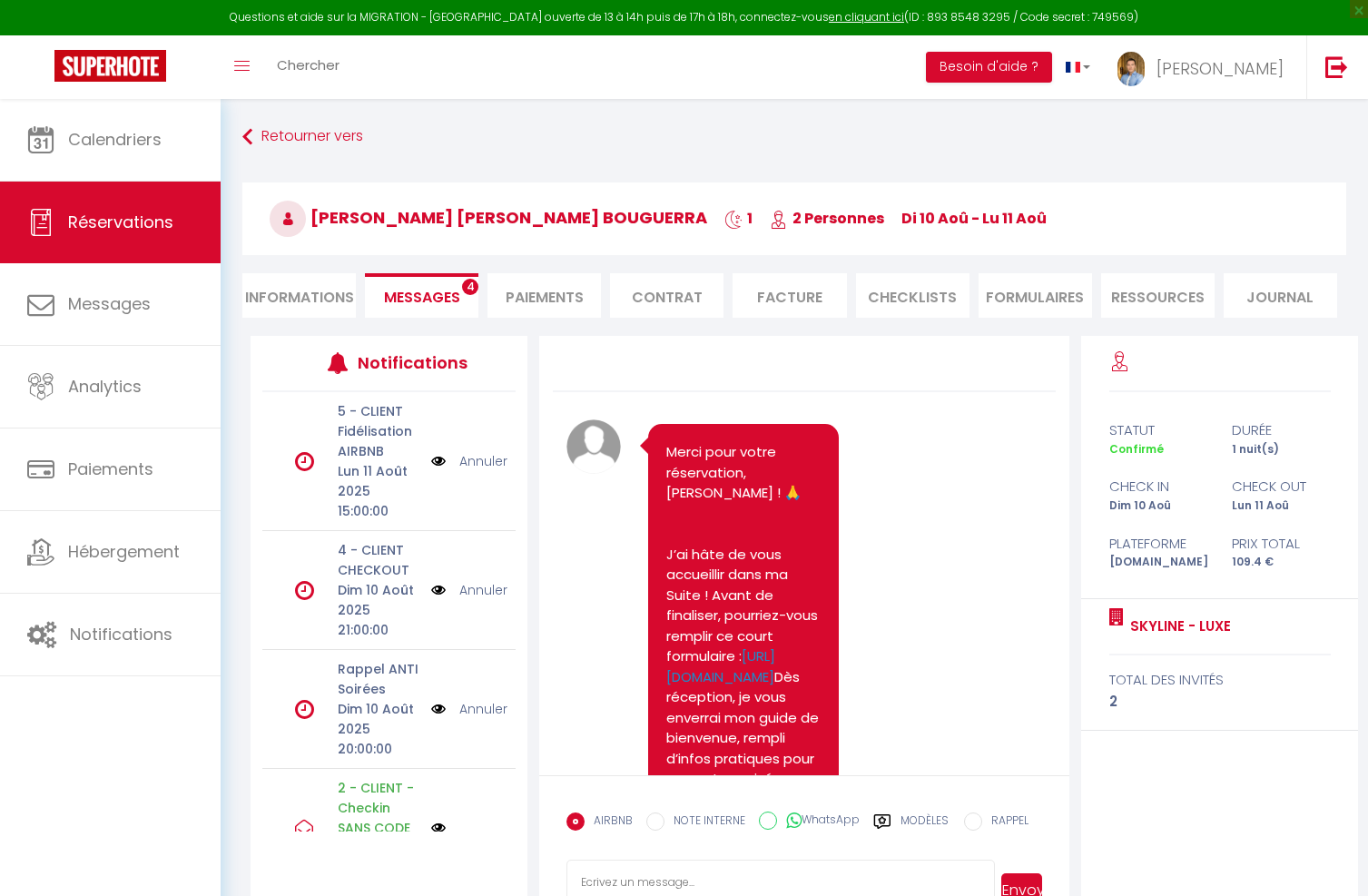
select select
select select "1"
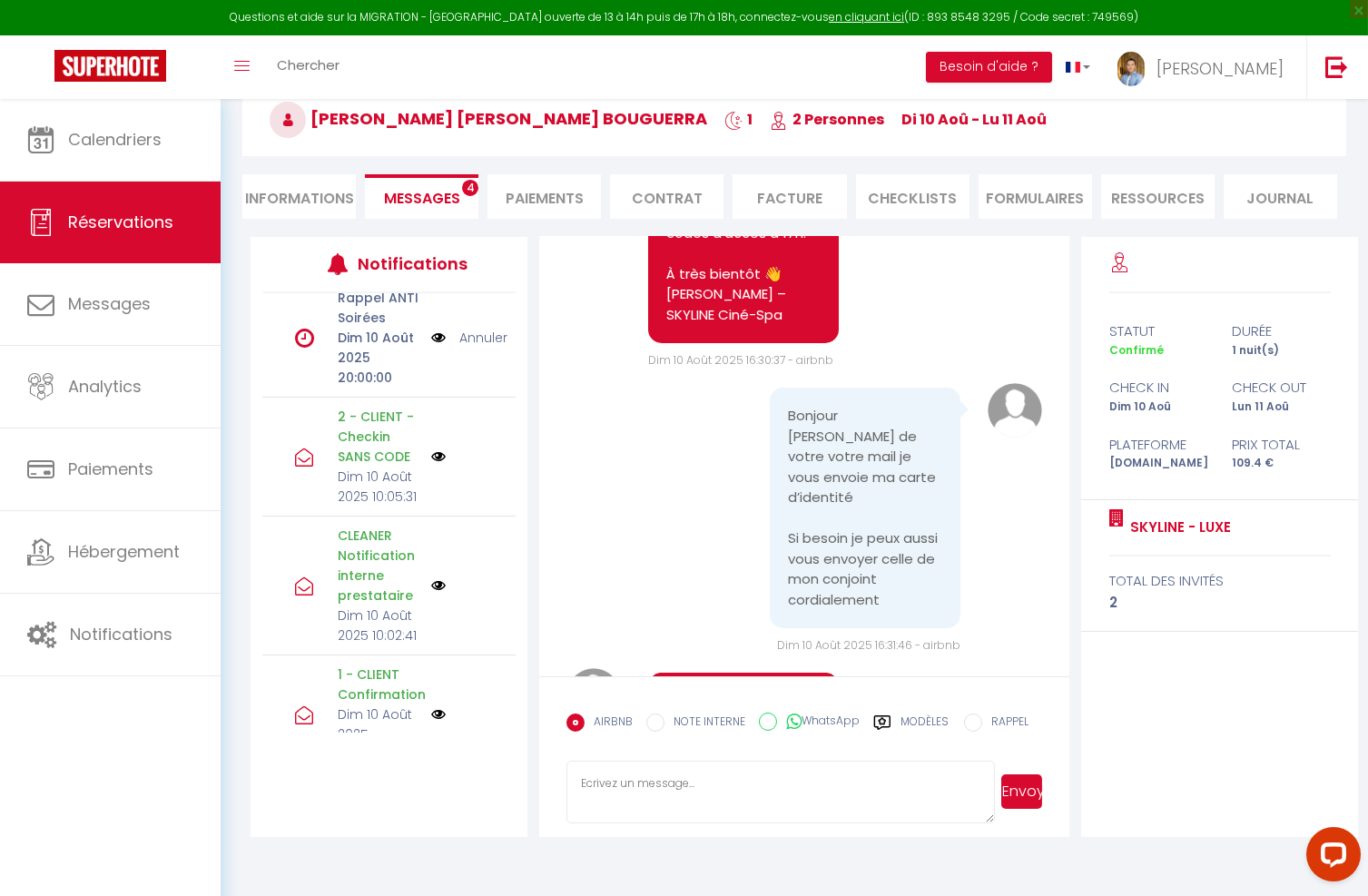
scroll to position [2796, 0]
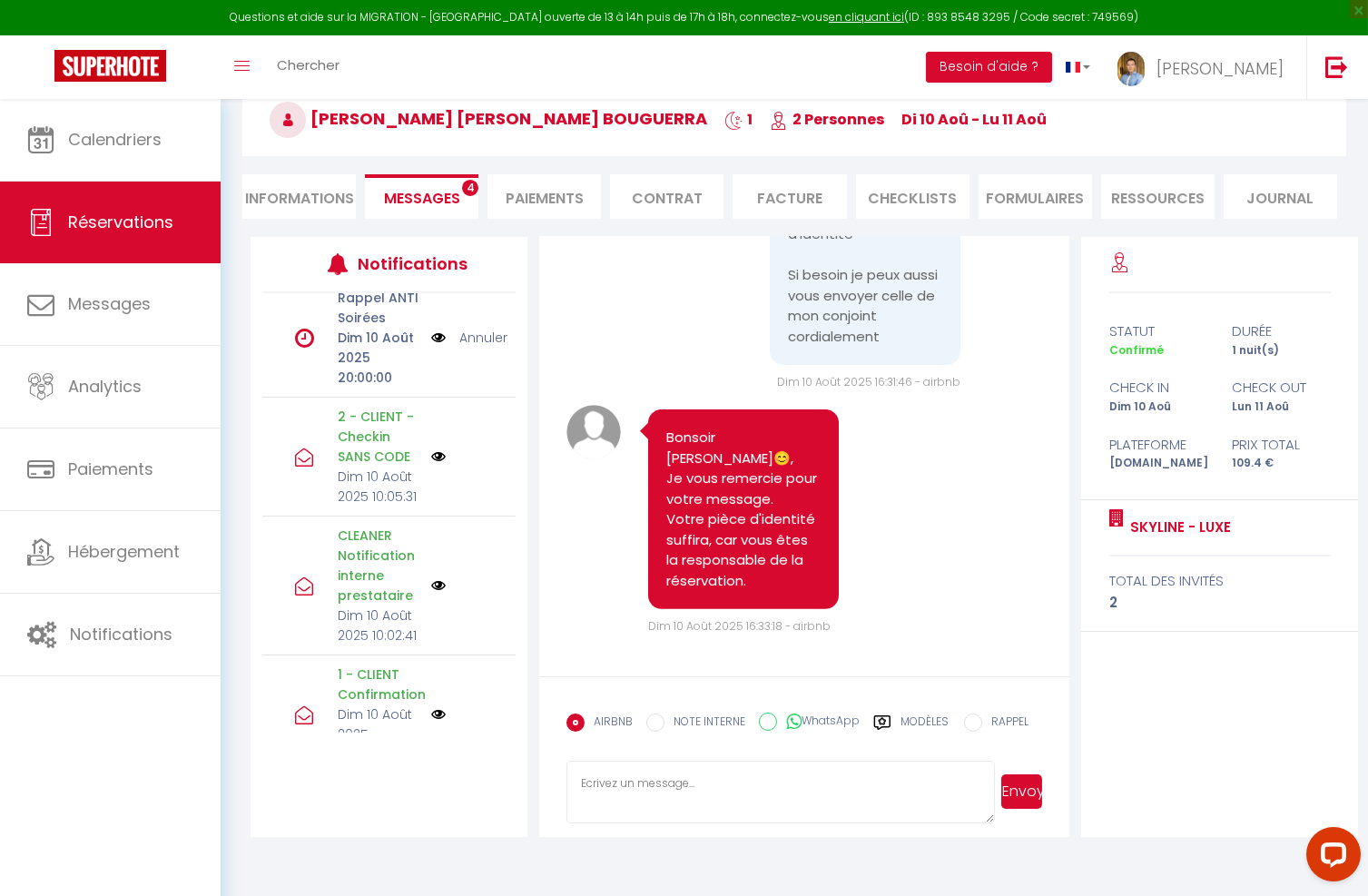
click at [330, 196] on li "Informations" at bounding box center [298, 196] width 113 height 44
select select
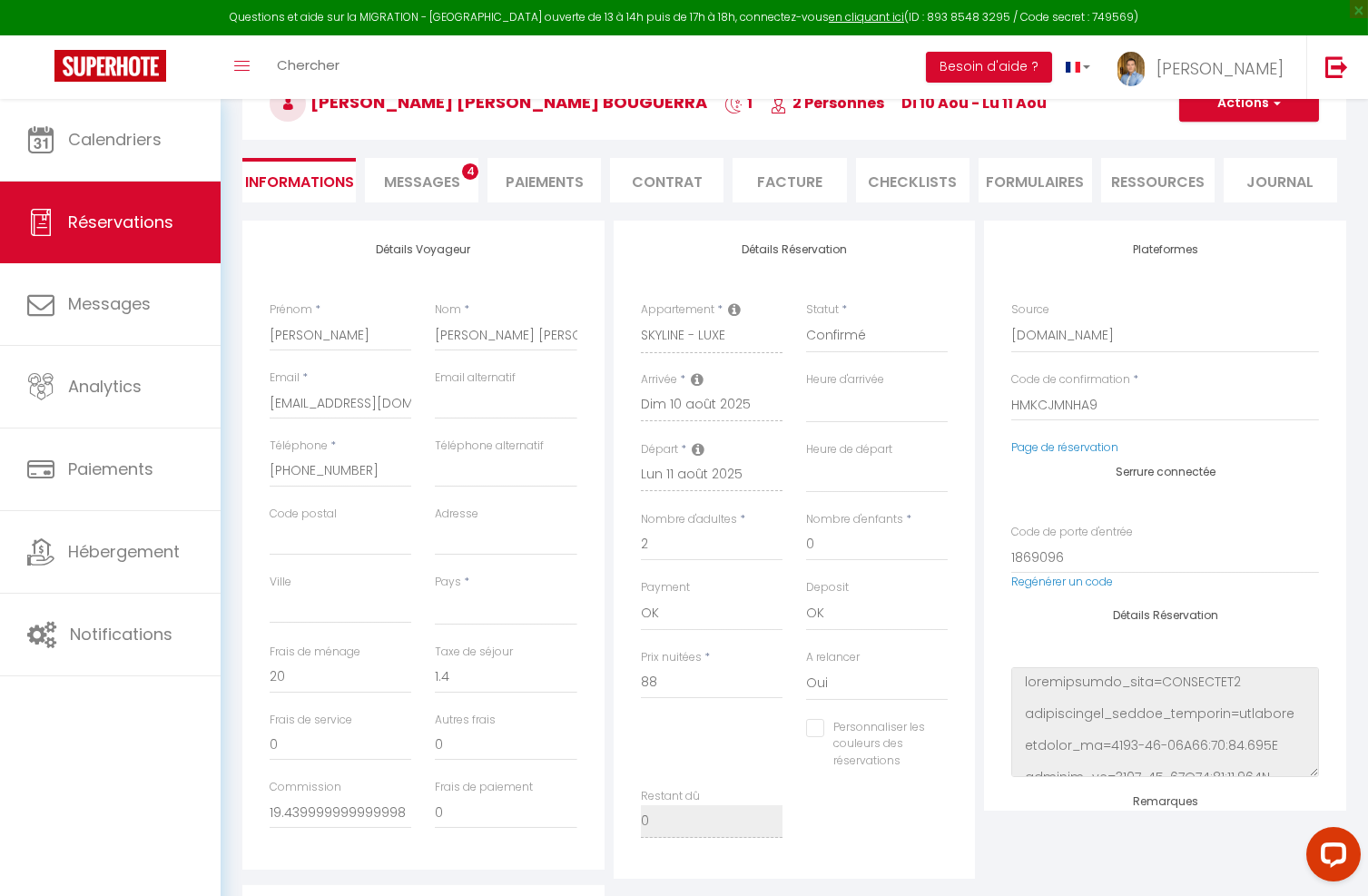
scroll to position [86, 0]
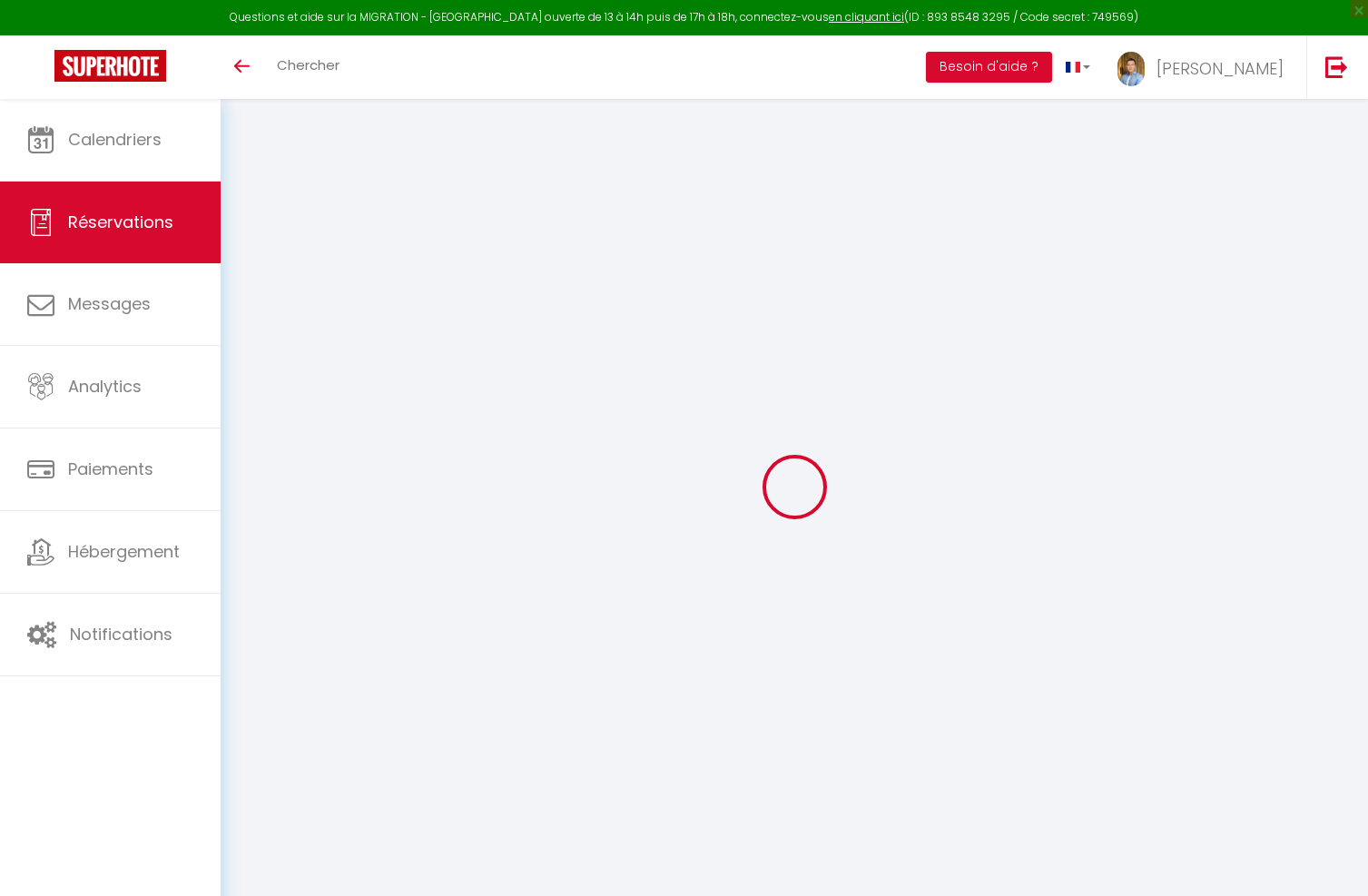
select select
select select "1"
select select
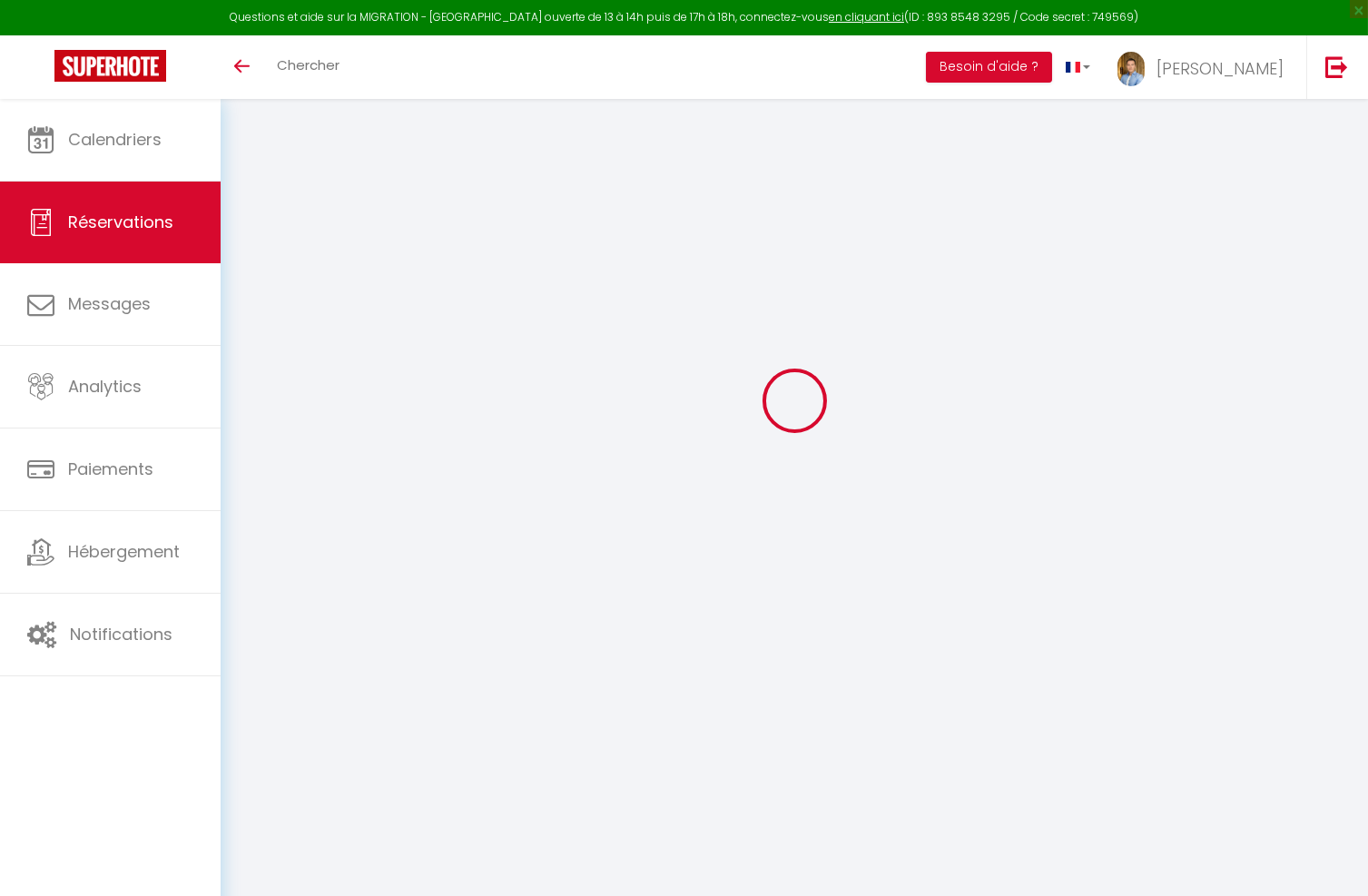
select select
checkbox input "false"
select select
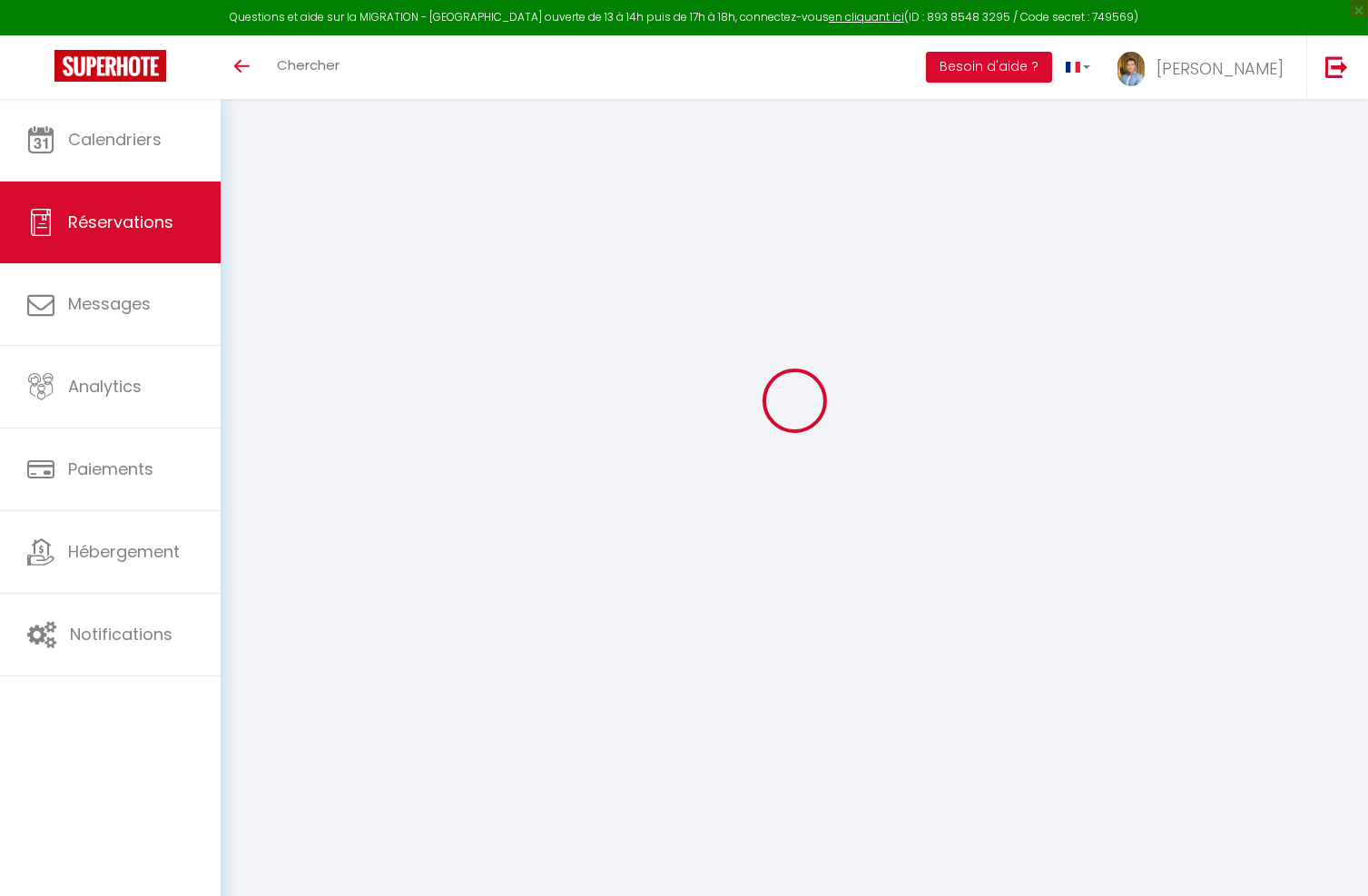
checkbox input "false"
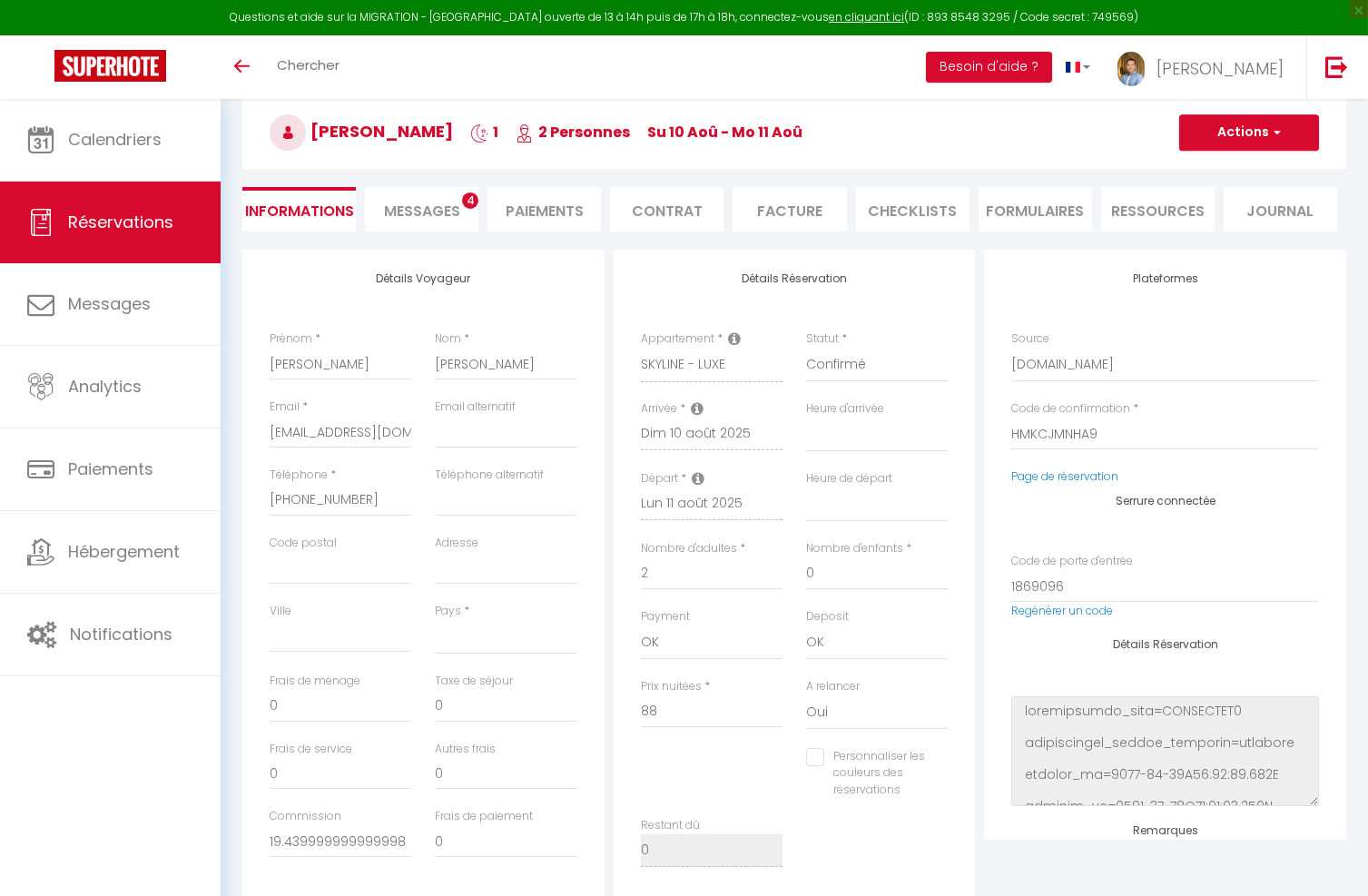
select select
type input "20"
type input "1.4"
select select
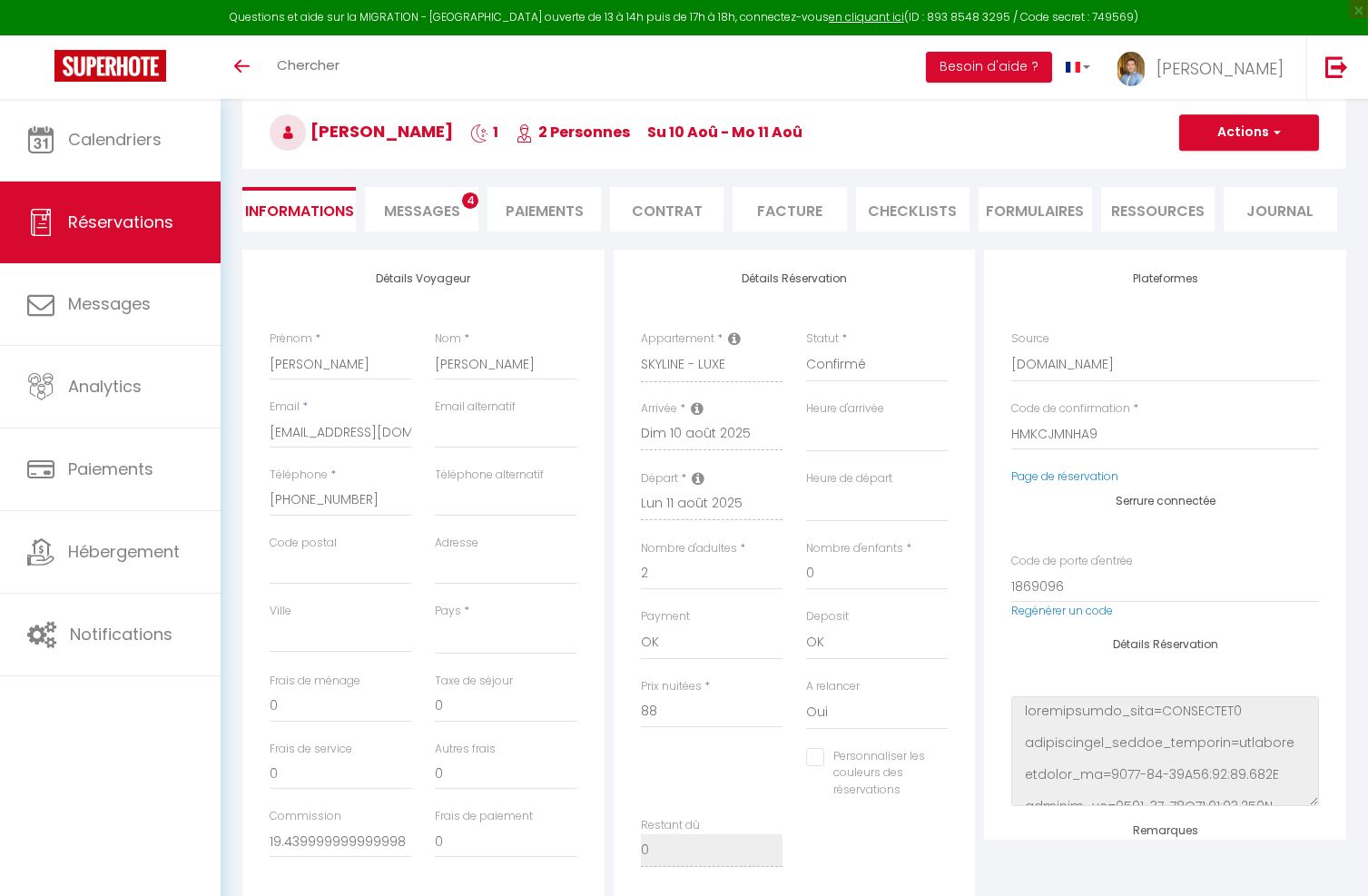
checkbox input "false"
select select
checkbox input "false"
select select
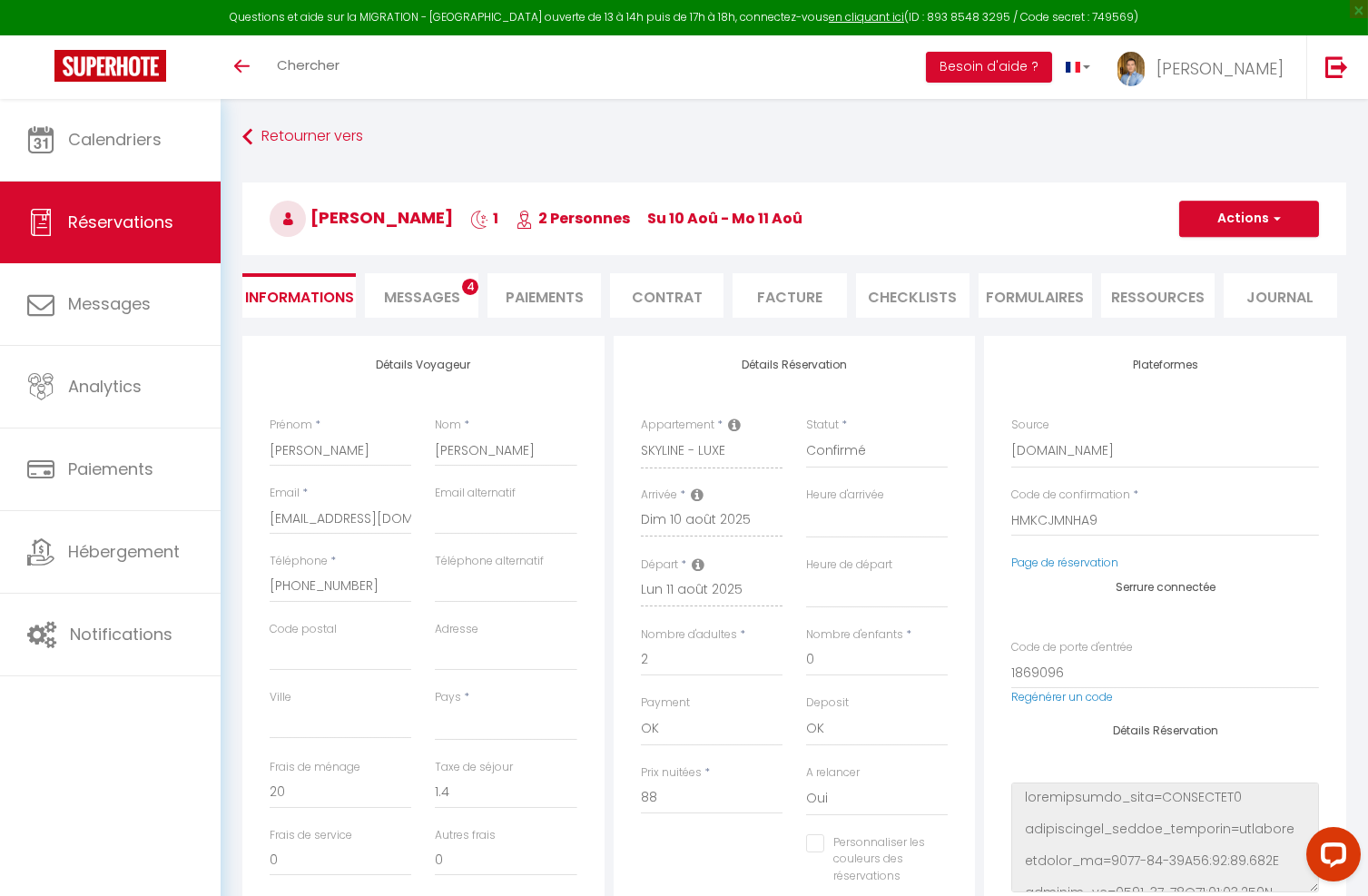
scroll to position [0, 0]
click at [1021, 288] on li "FORMULAIRES" at bounding box center [1035, 296] width 113 height 44
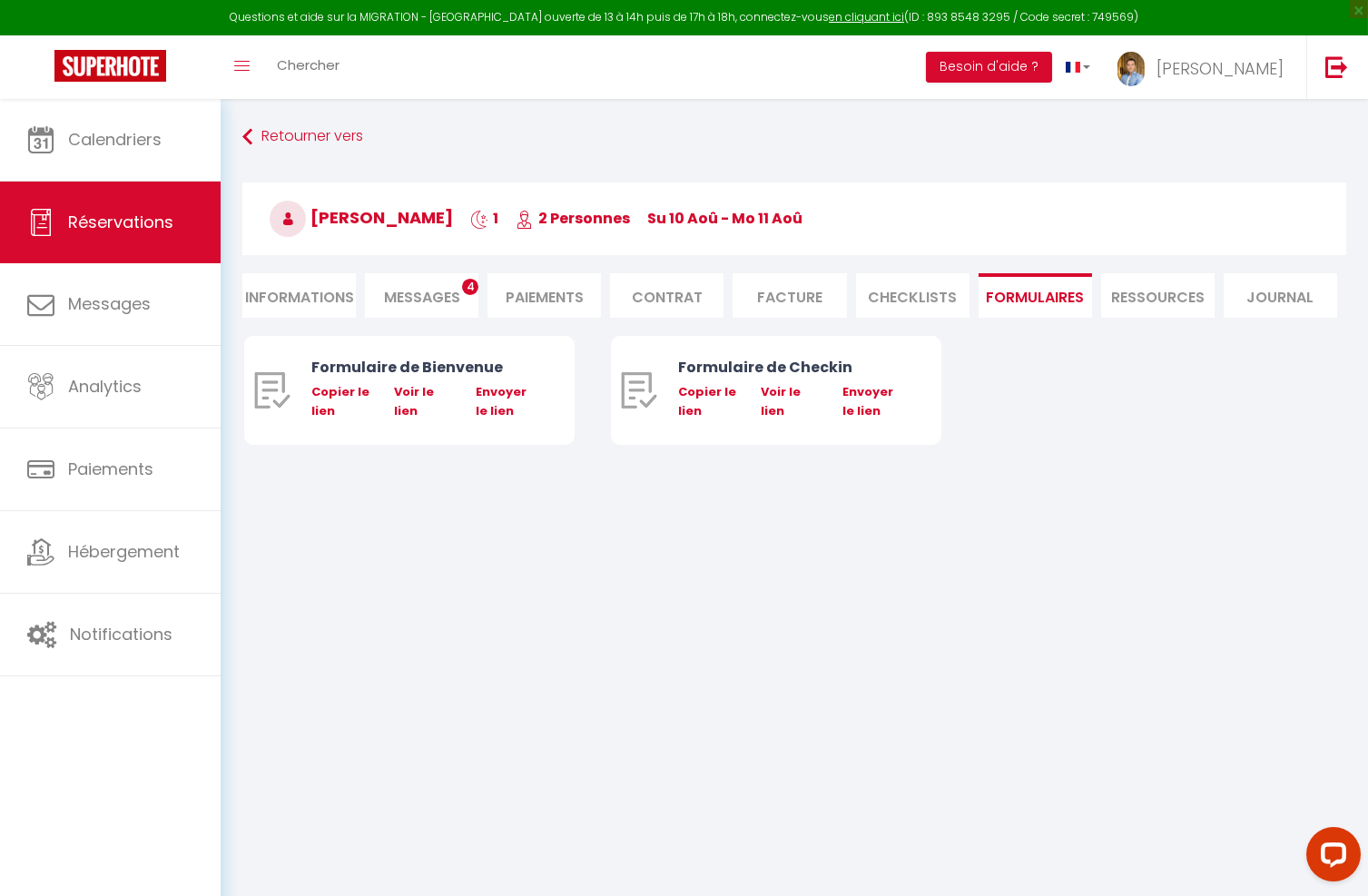
click at [903, 289] on li "CHECKLISTS" at bounding box center [912, 296] width 113 height 44
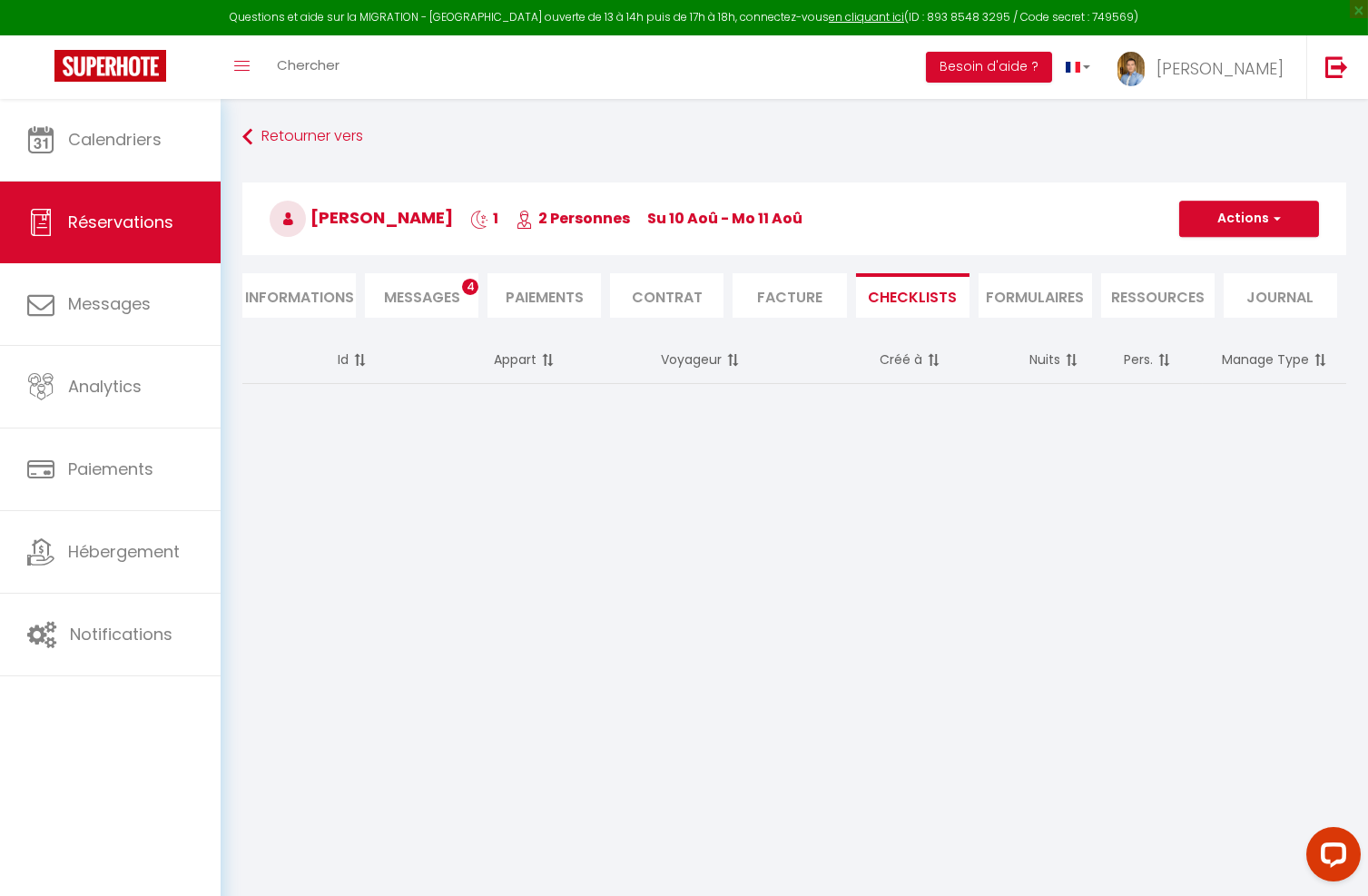
click at [773, 300] on li "Facture" at bounding box center [789, 296] width 113 height 44
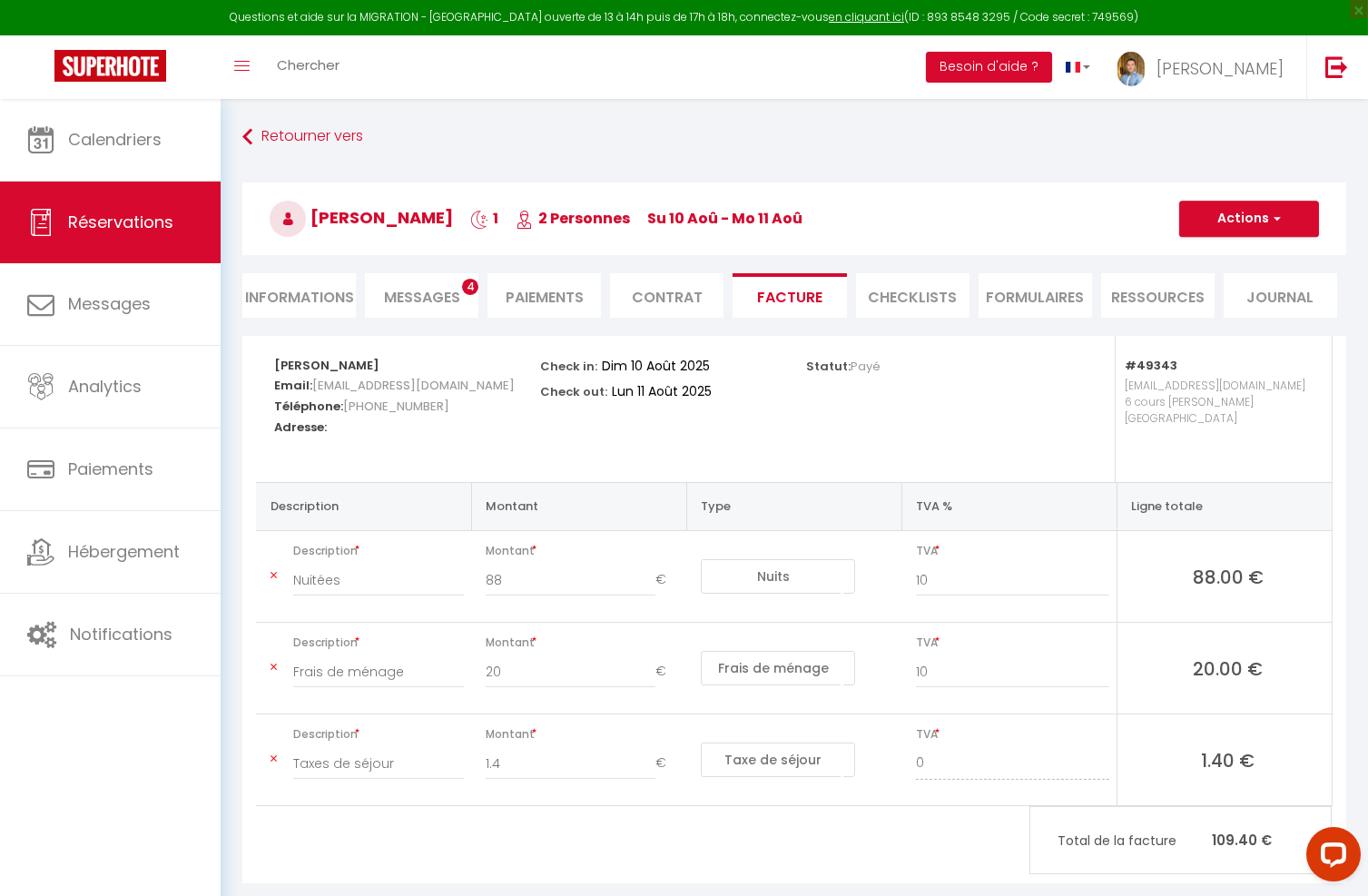
click at [636, 294] on li "Contrat" at bounding box center [666, 296] width 113 height 44
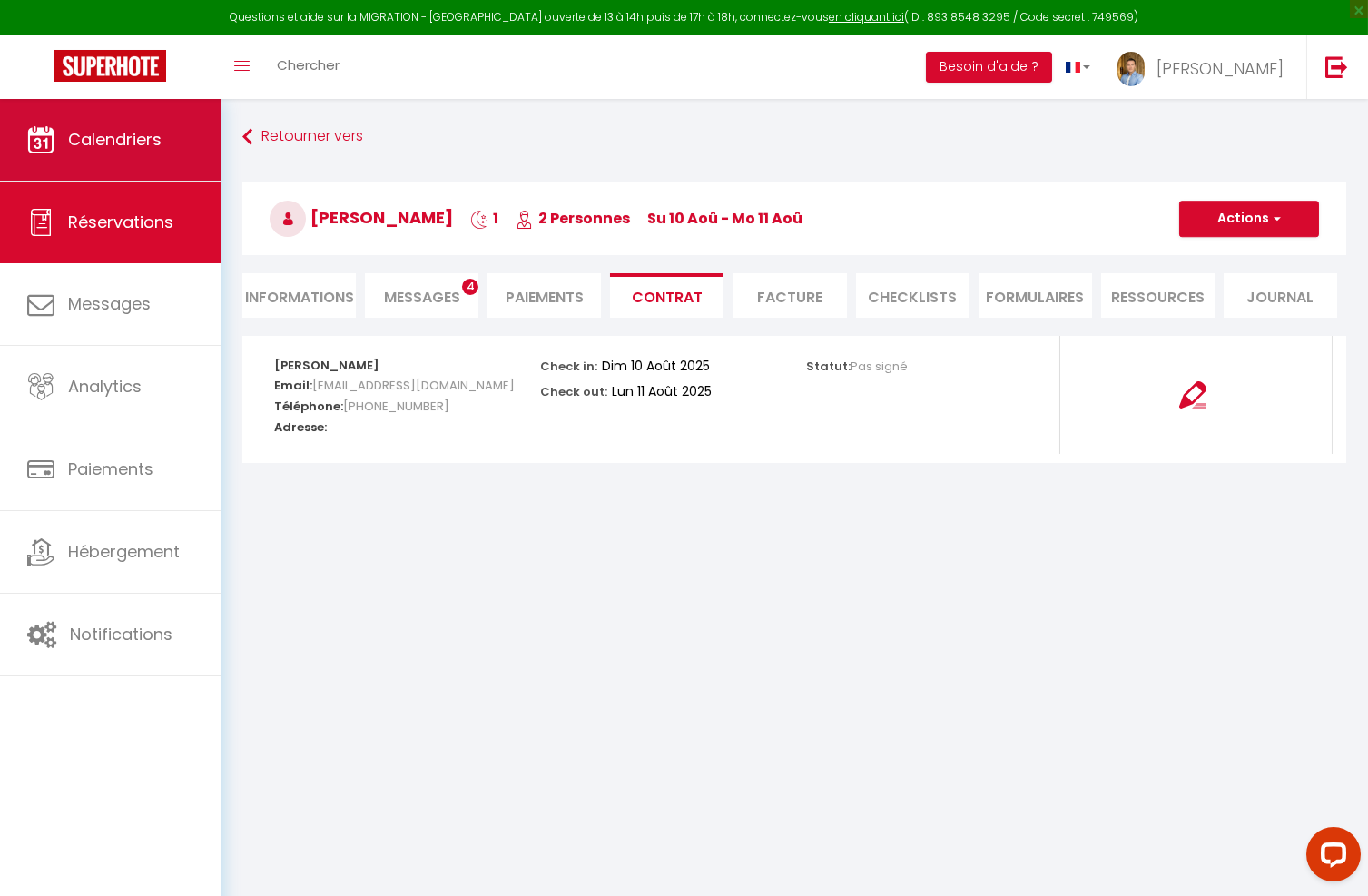
click at [81, 158] on link "Calendriers" at bounding box center [110, 140] width 221 height 82
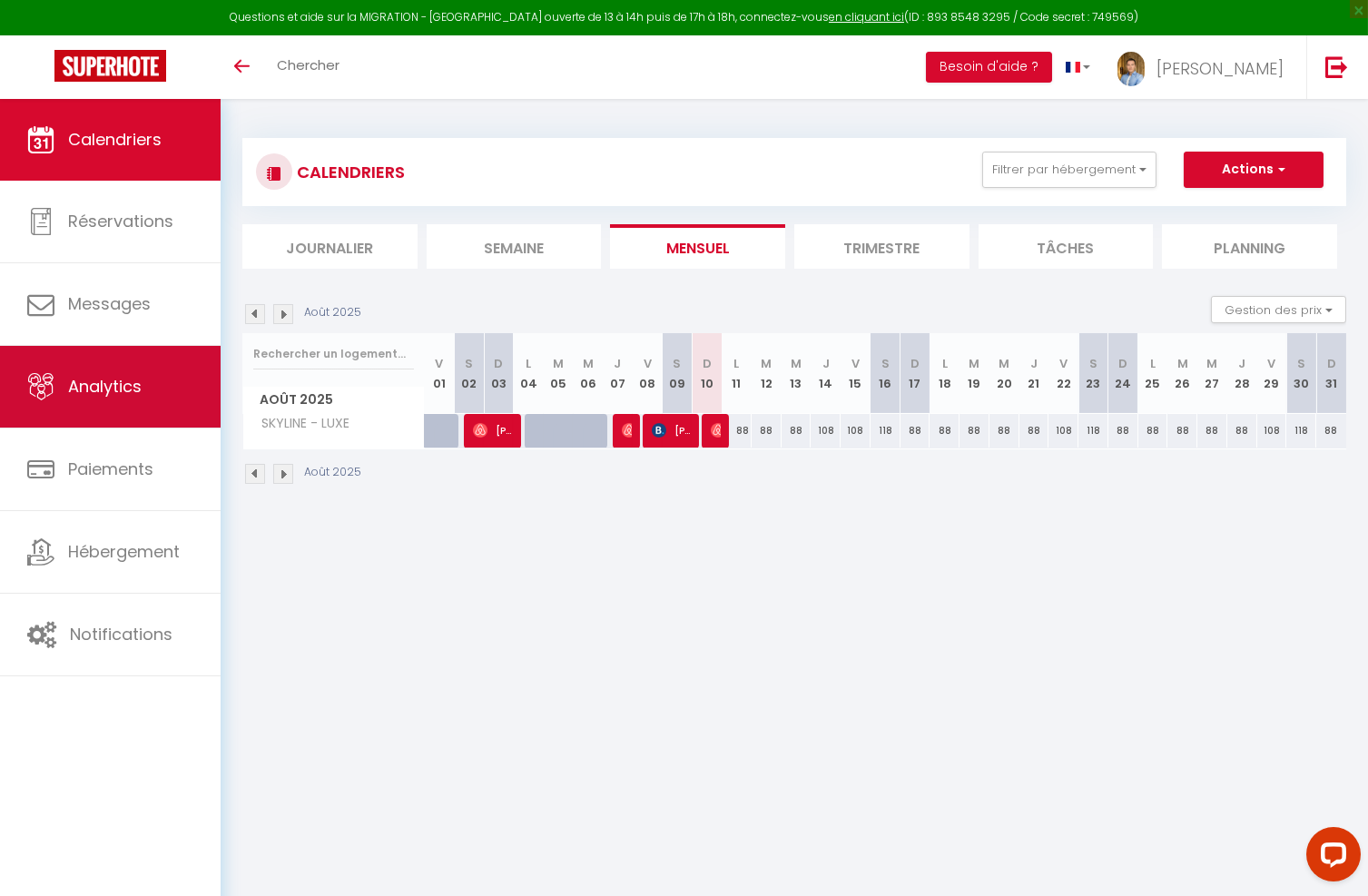
click at [120, 401] on link "Analytics" at bounding box center [110, 386] width 221 height 82
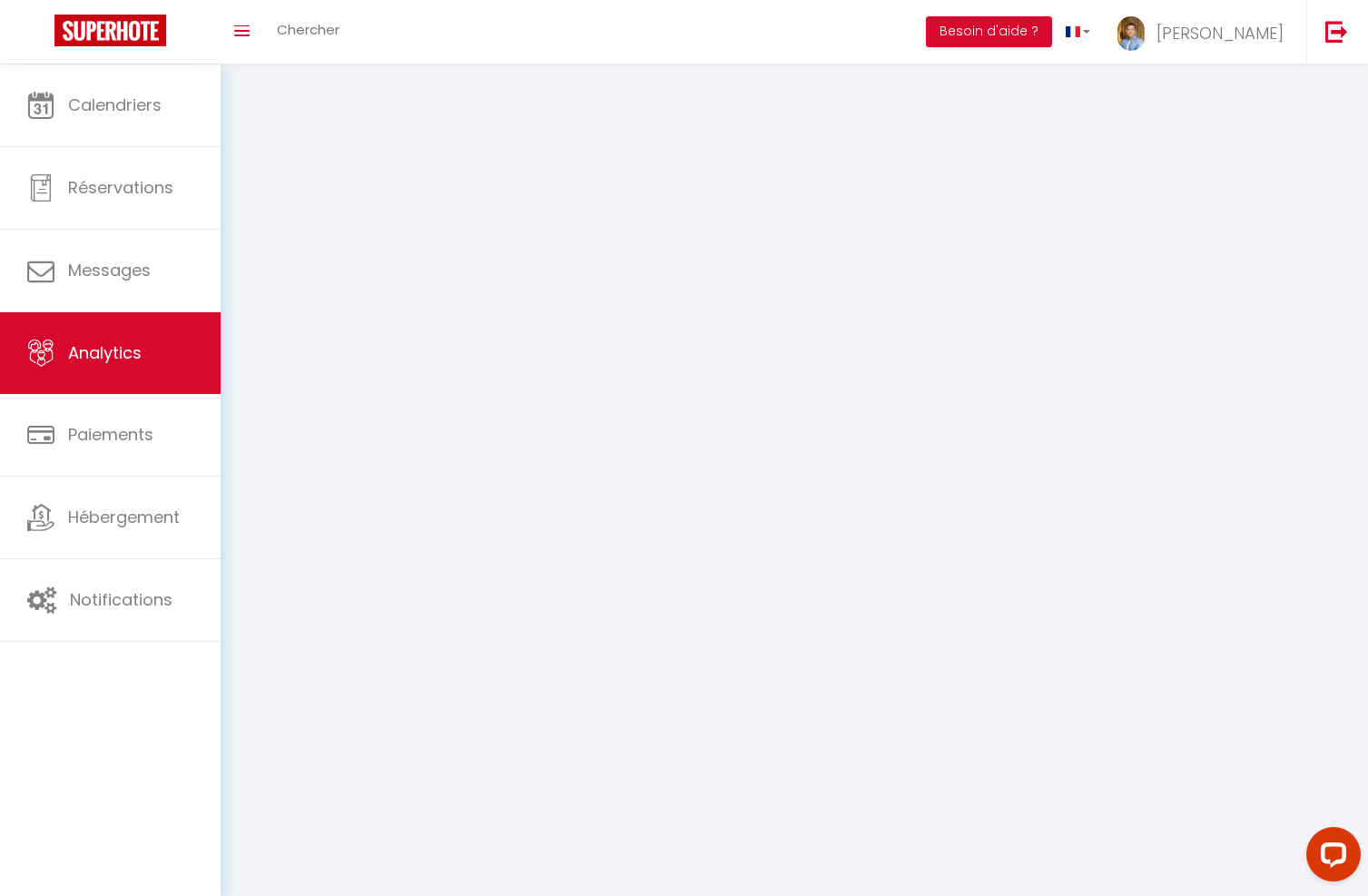
select select "2025"
select select "8"
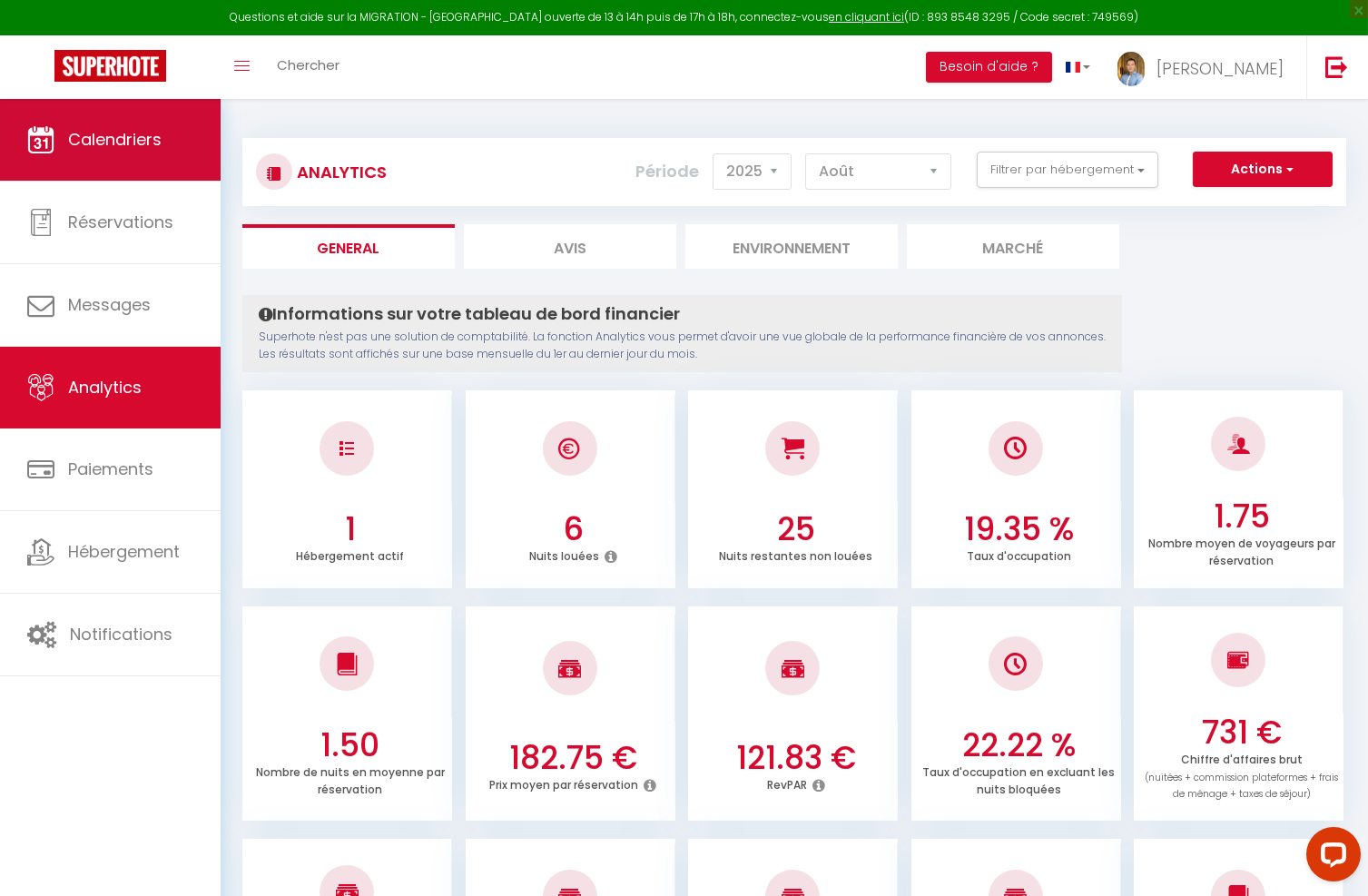
click at [113, 145] on span "Calendriers" at bounding box center [114, 139] width 94 height 22
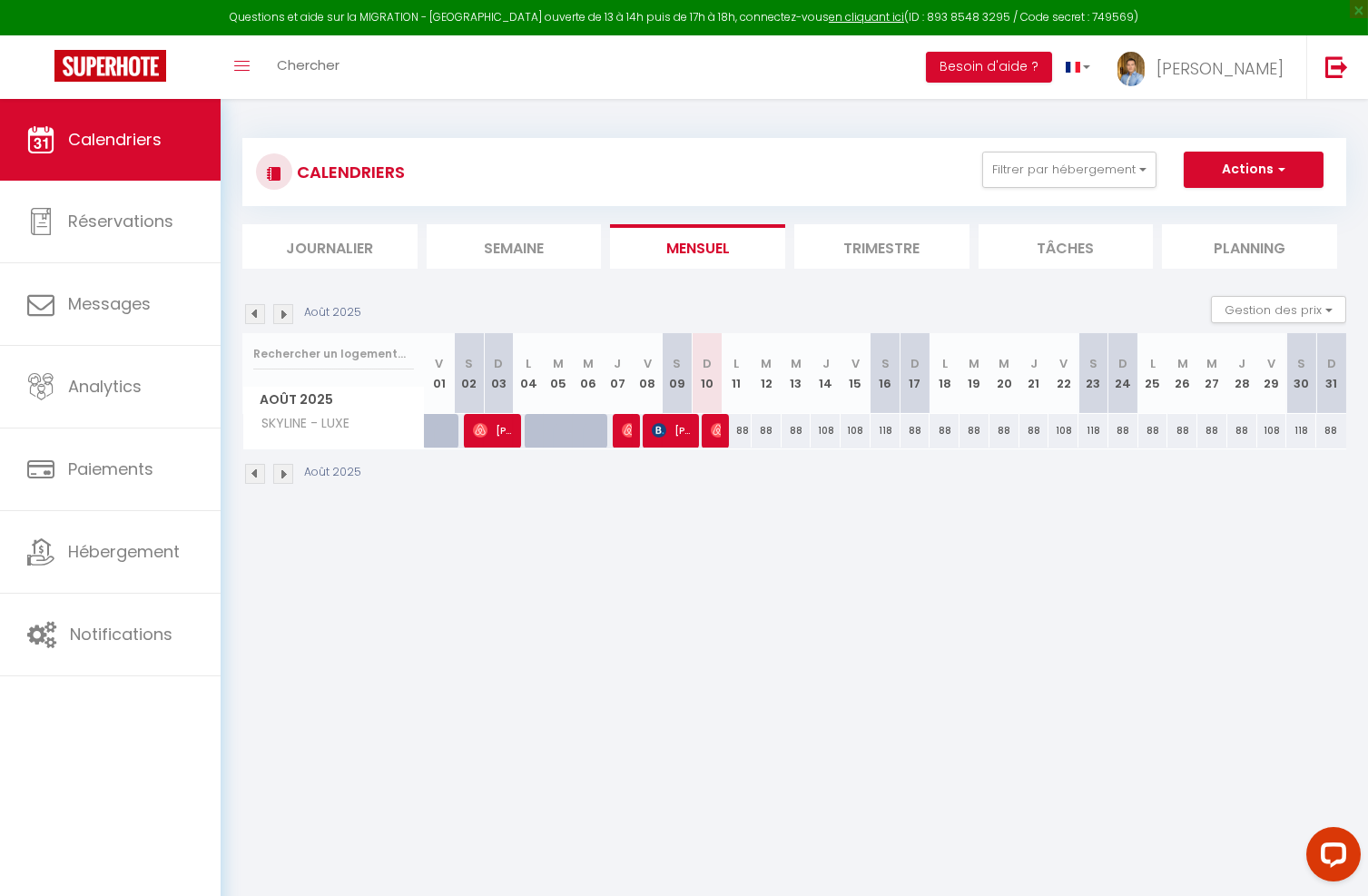
click at [724, 430] on div "88" at bounding box center [736, 431] width 30 height 33
select select
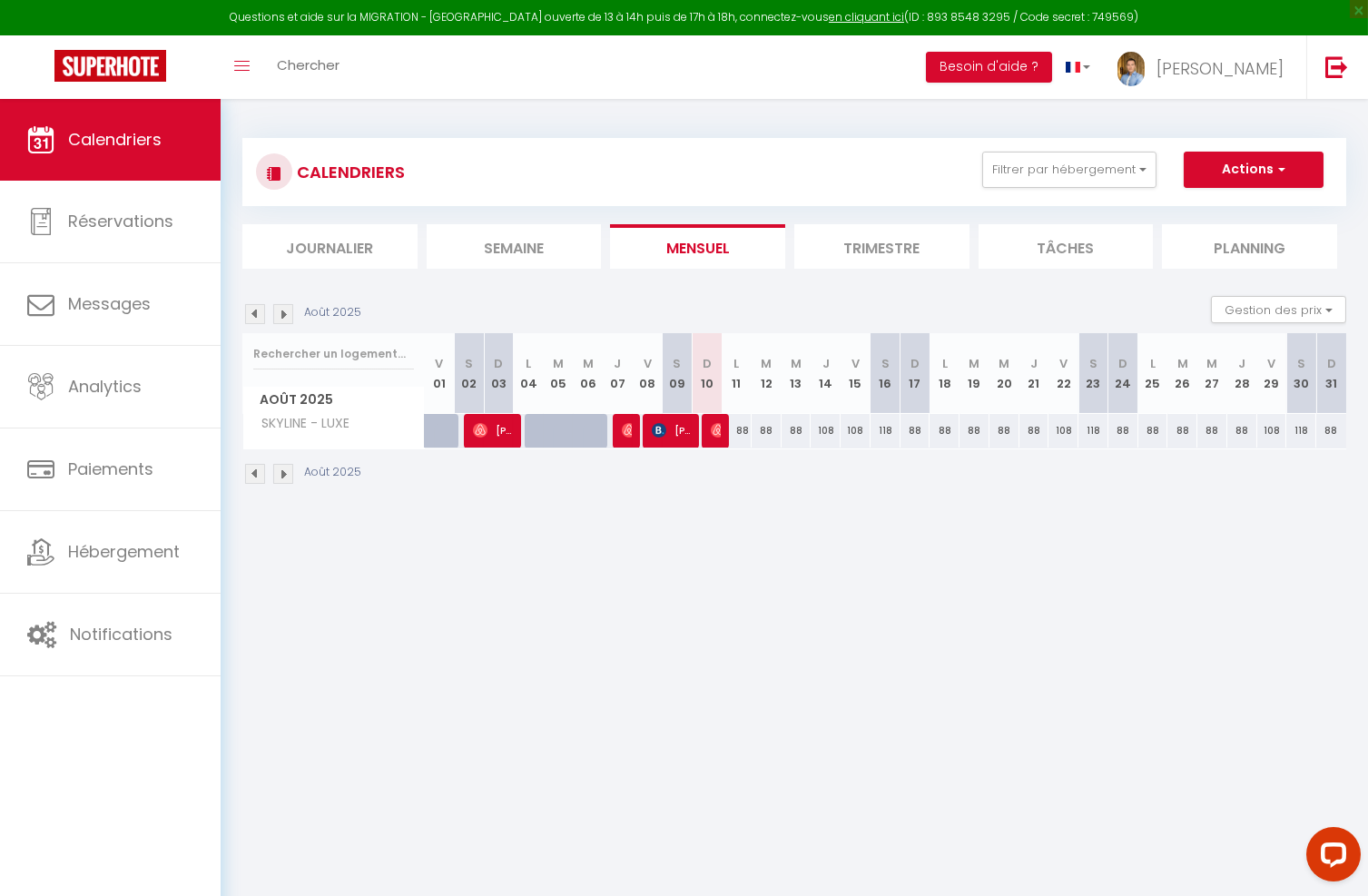
select select
type input "88"
type input "Lun 11 Août 2025"
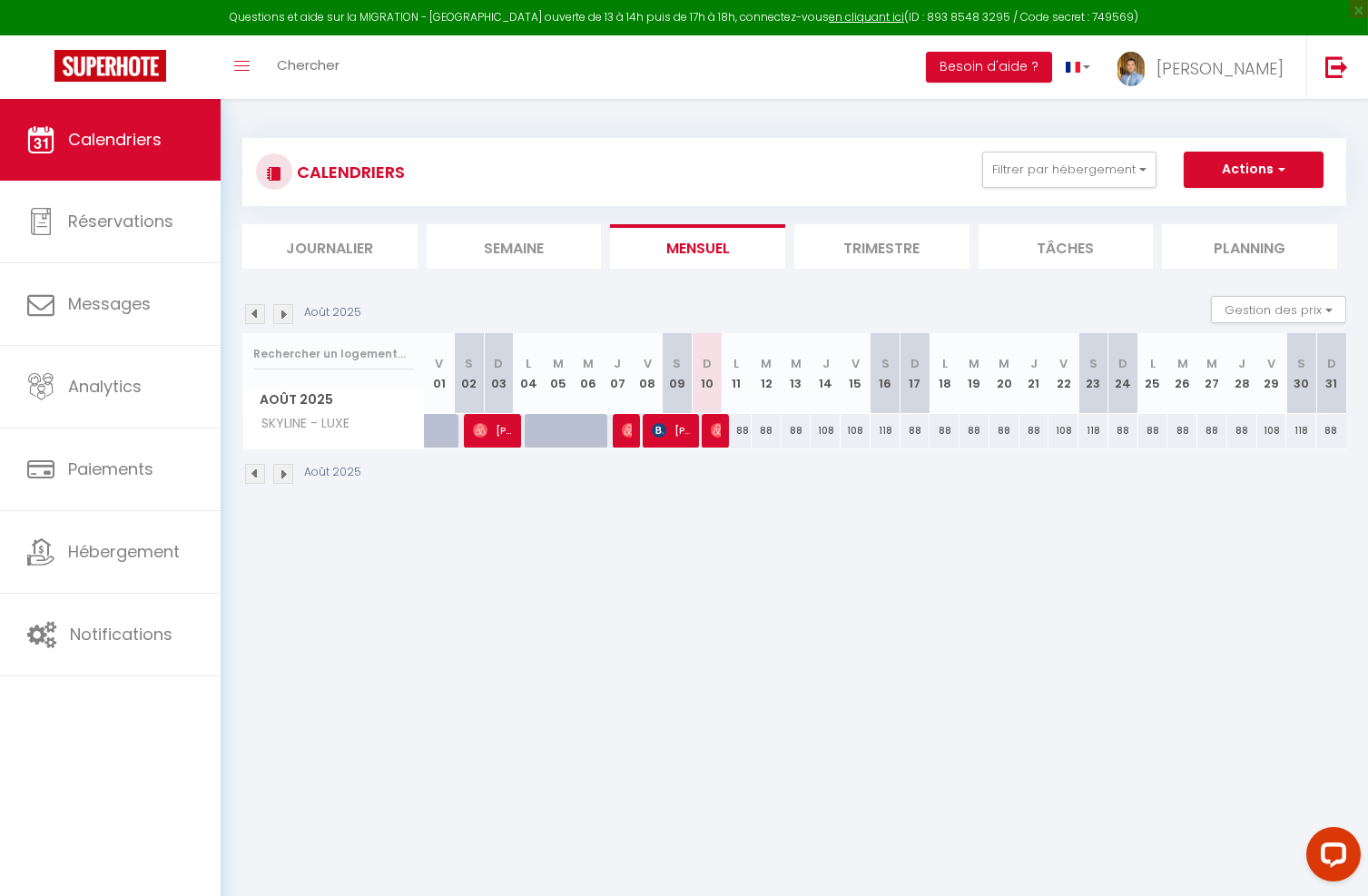
type input "Mar 12 Août 2025"
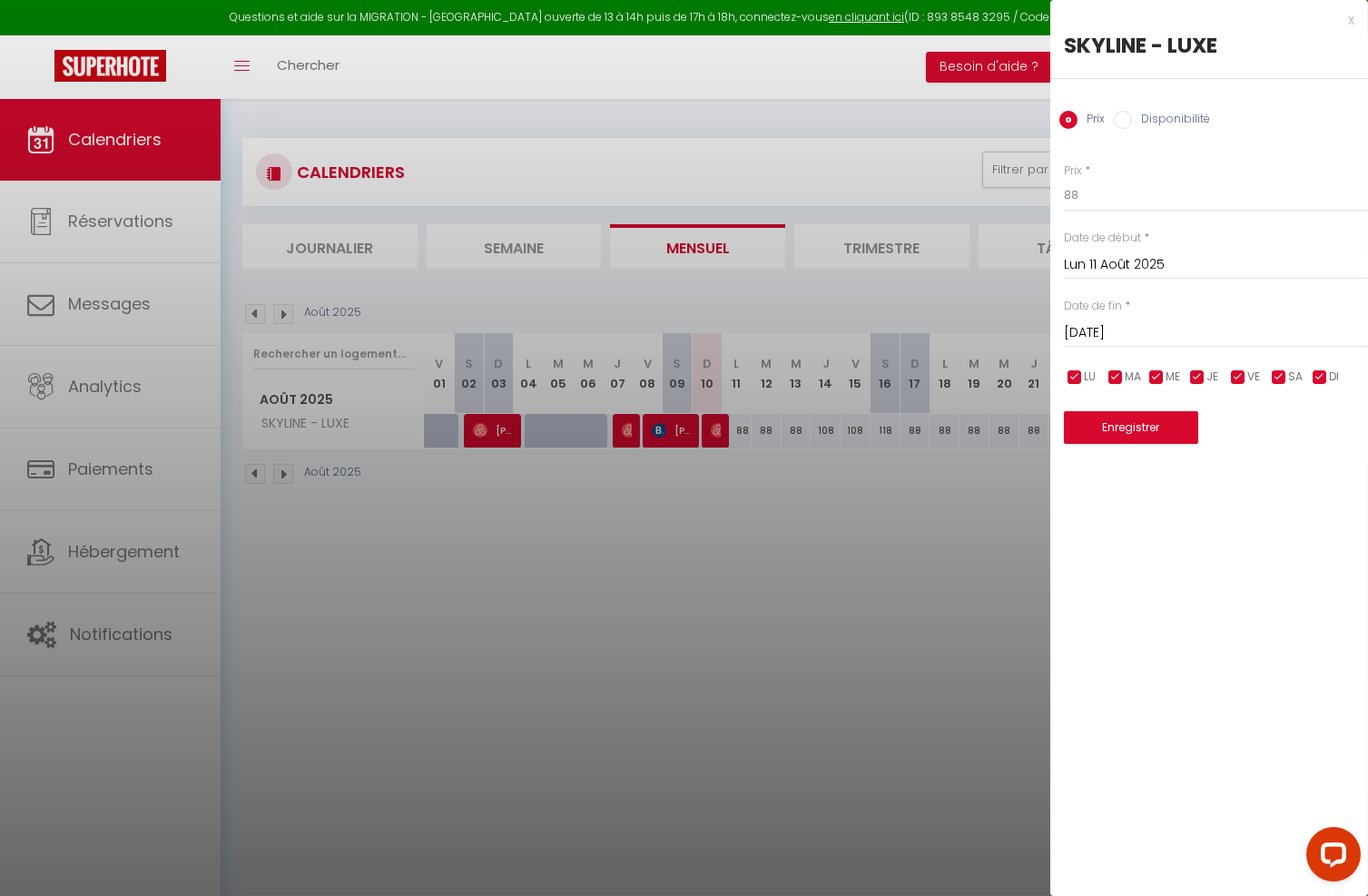
click at [721, 435] on div at bounding box center [684, 448] width 1368 height 896
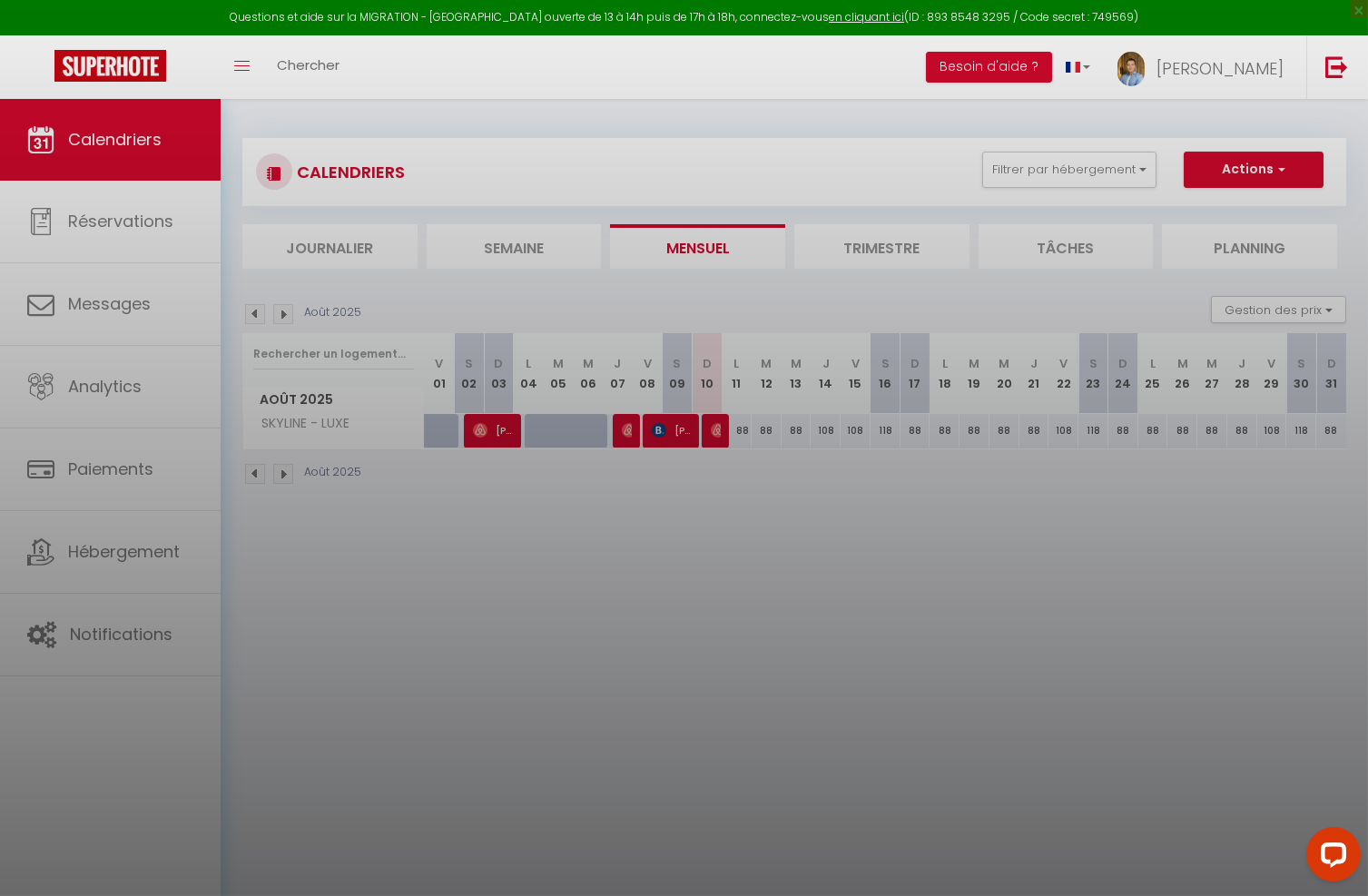
select select
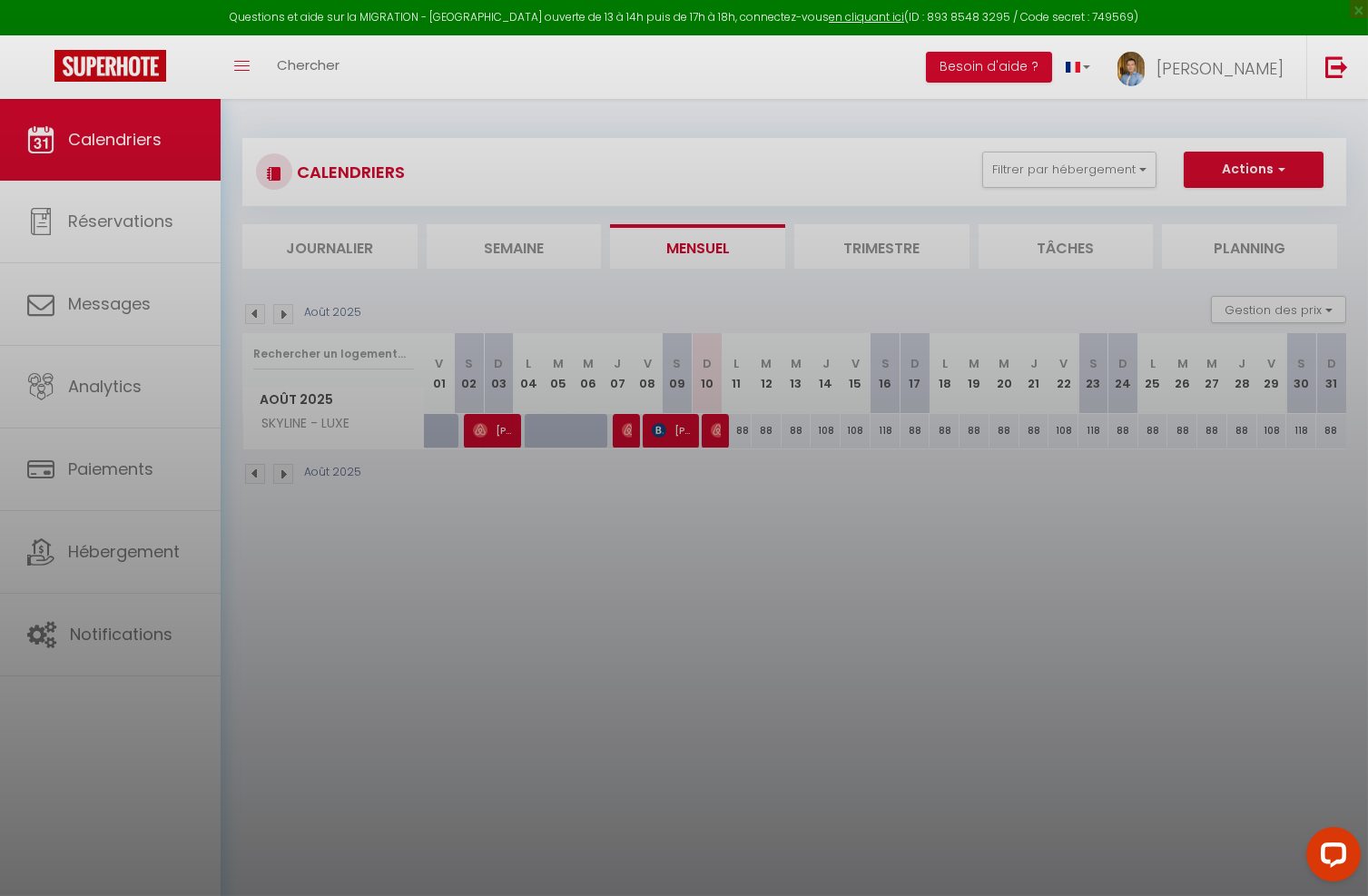
select select
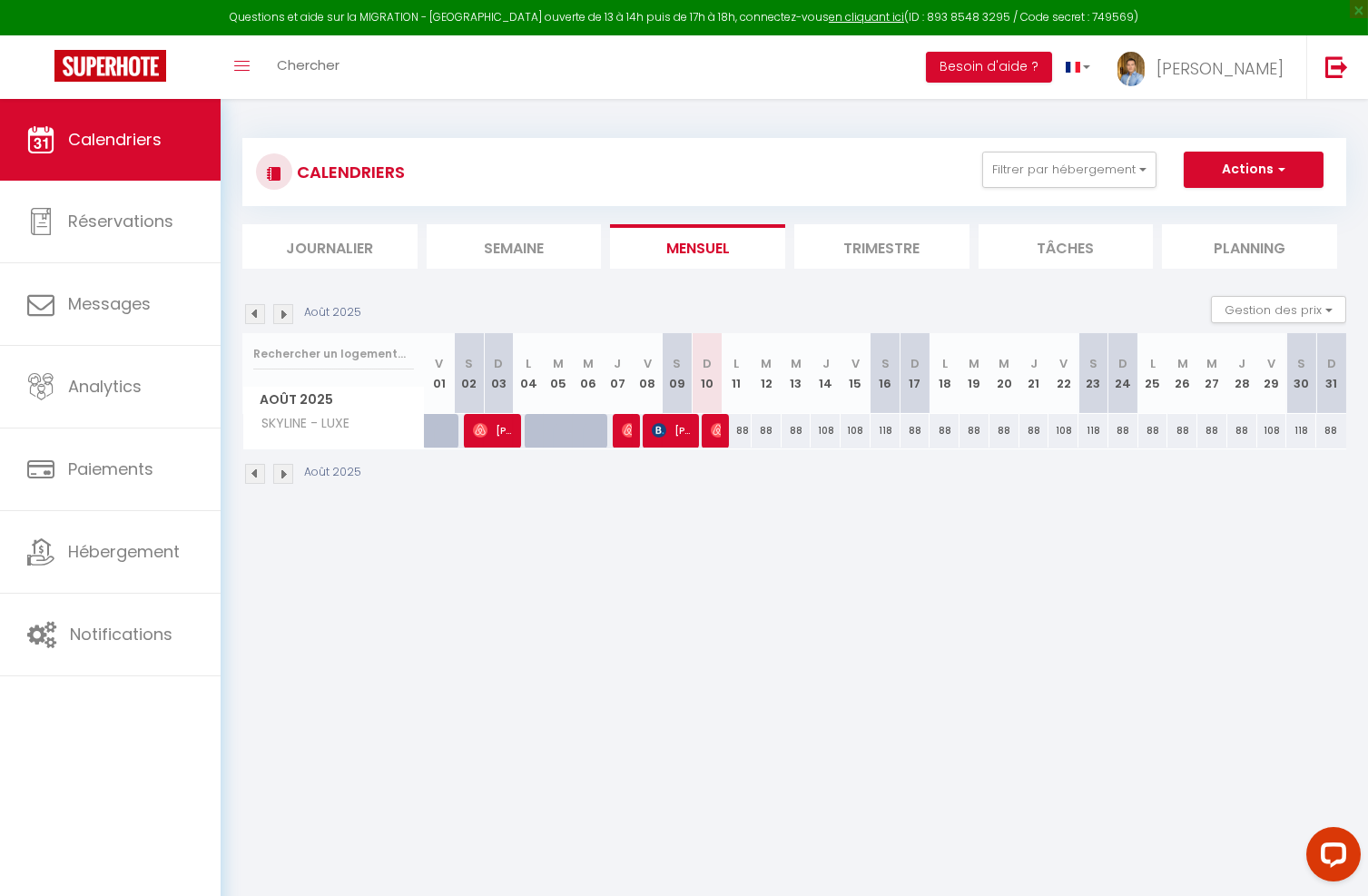
click at [721, 435] on img at bounding box center [718, 430] width 15 height 15
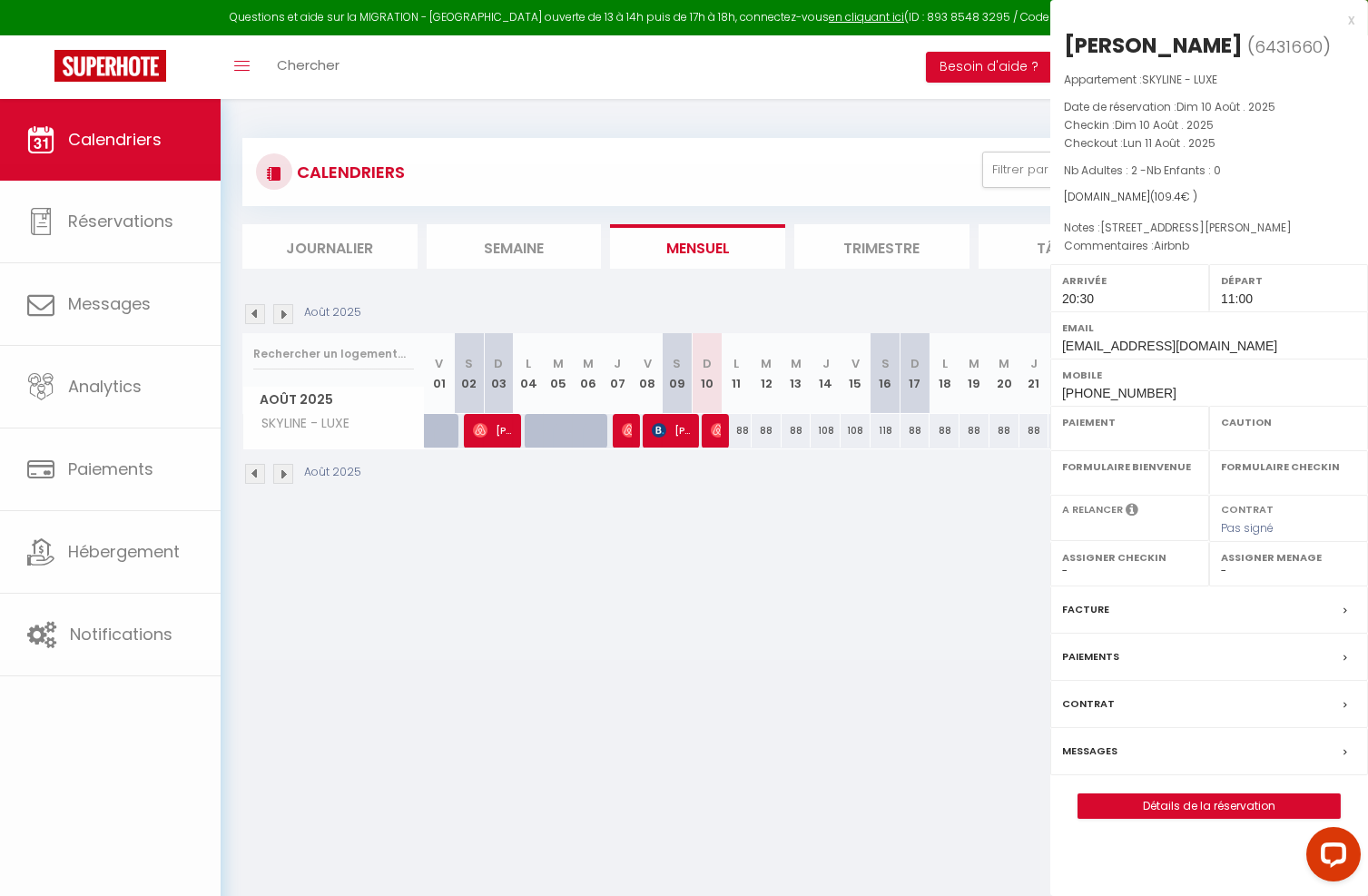
select select "OK"
select select "1"
select select "0"
select select "1"
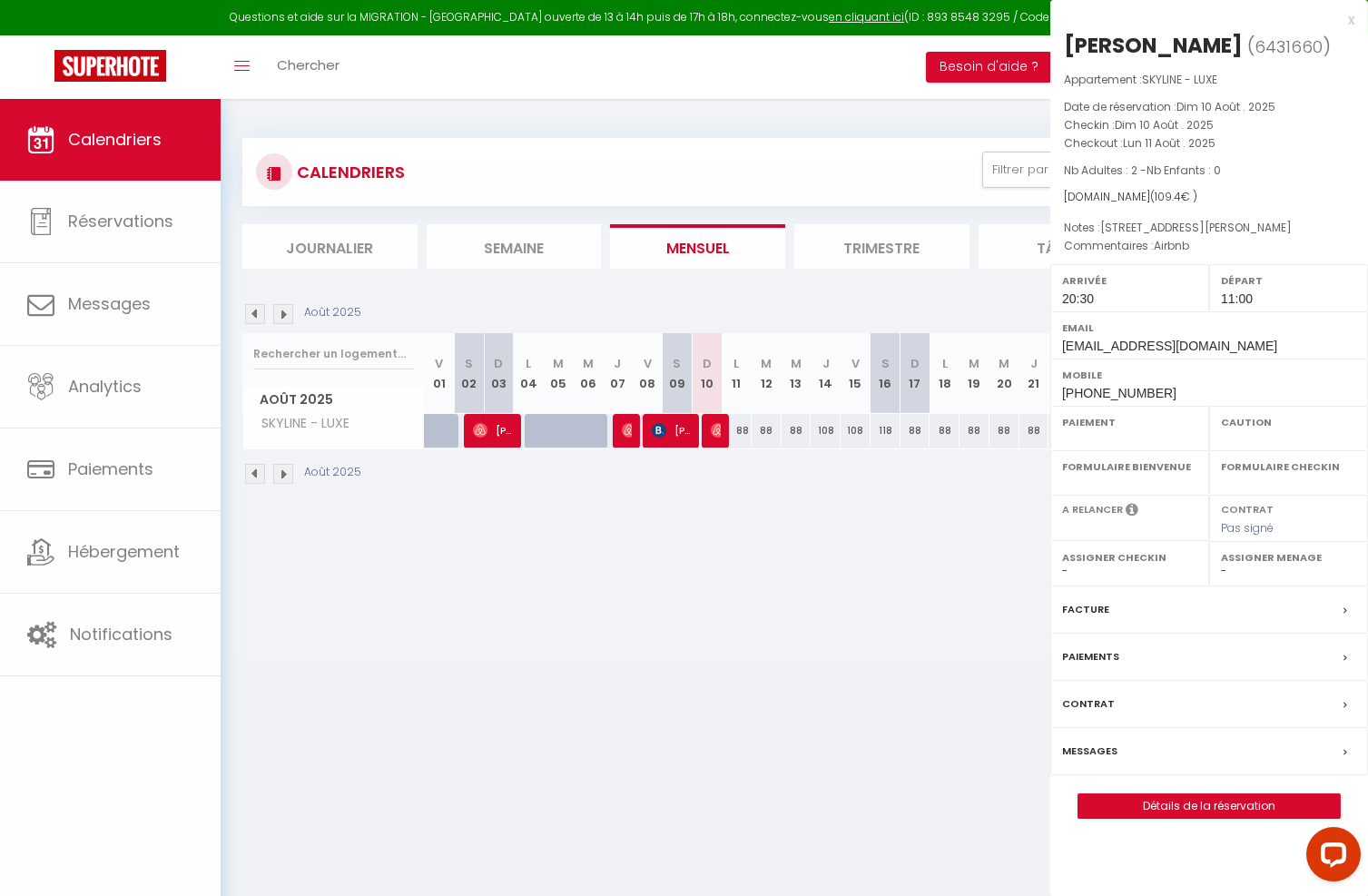
select select
select select "7439"
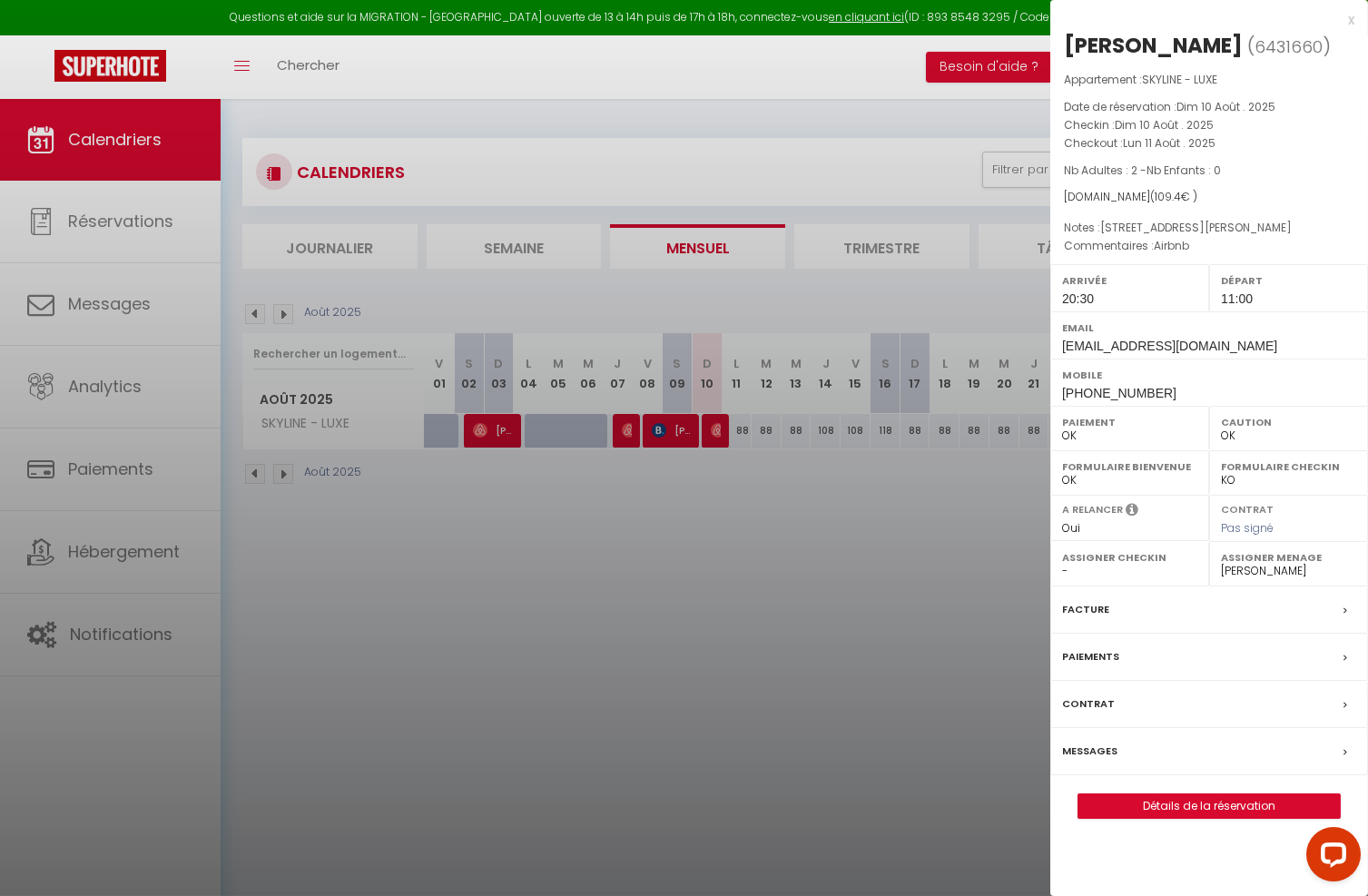
click at [1162, 775] on div "Messages" at bounding box center [1209, 751] width 318 height 47
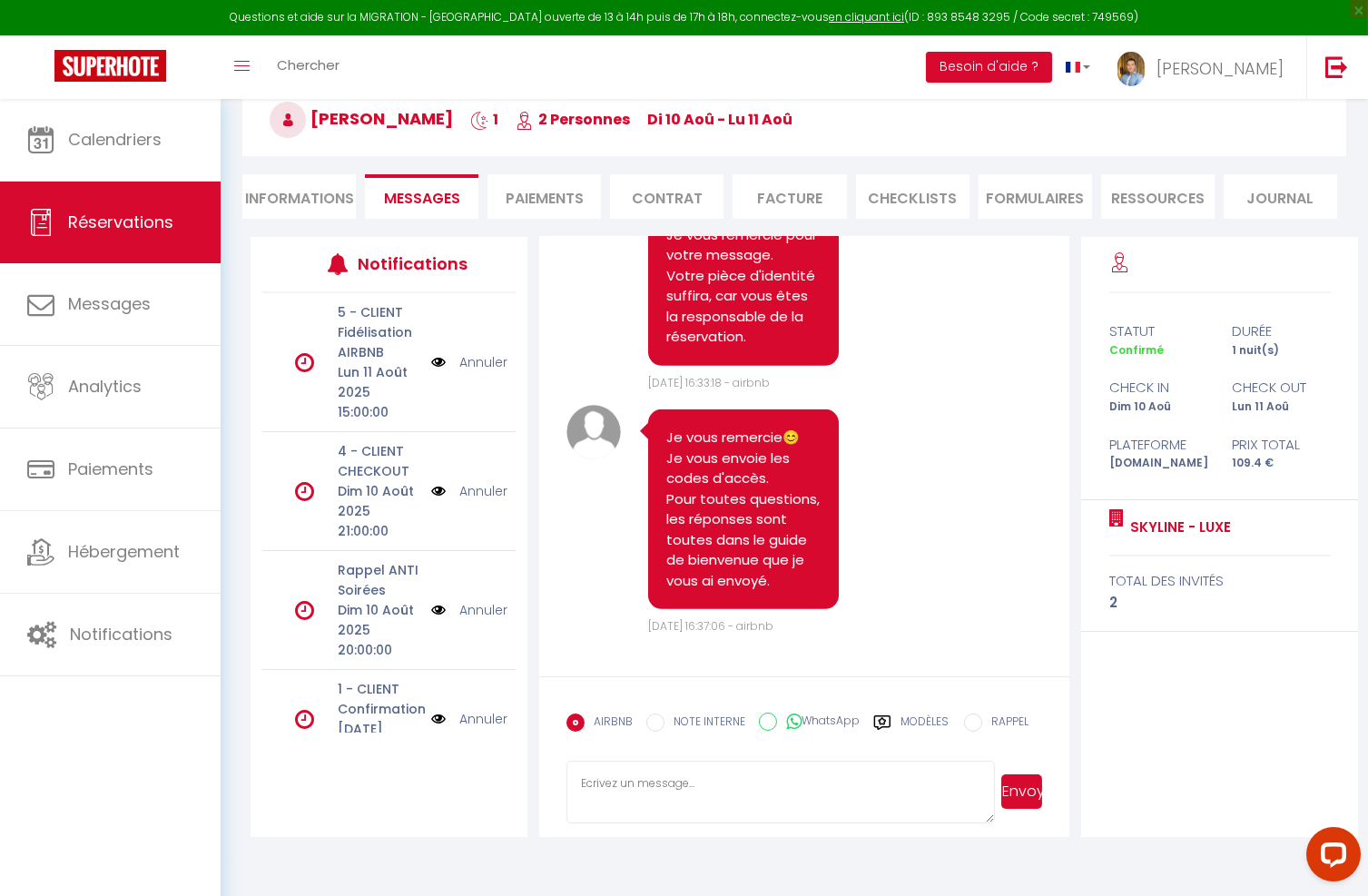
scroll to position [99, 0]
click at [904, 721] on label "Modèles" at bounding box center [924, 729] width 48 height 32
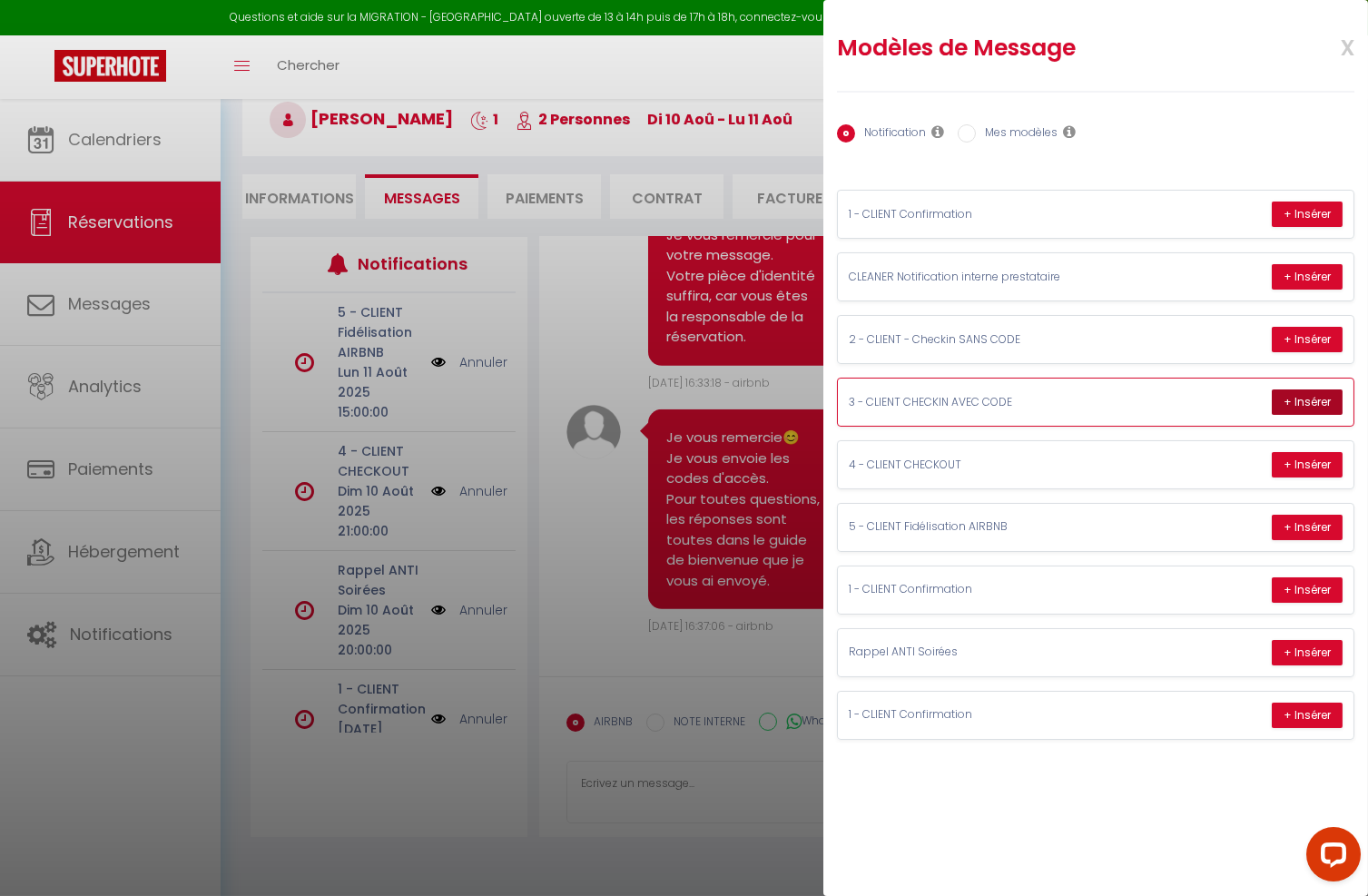
click at [1306, 400] on button "+ Insérer" at bounding box center [1307, 401] width 70 height 25
type textarea "Bonsoir Melissa 😊 Voici les instructions à lire attentivement pour une arrivée …"
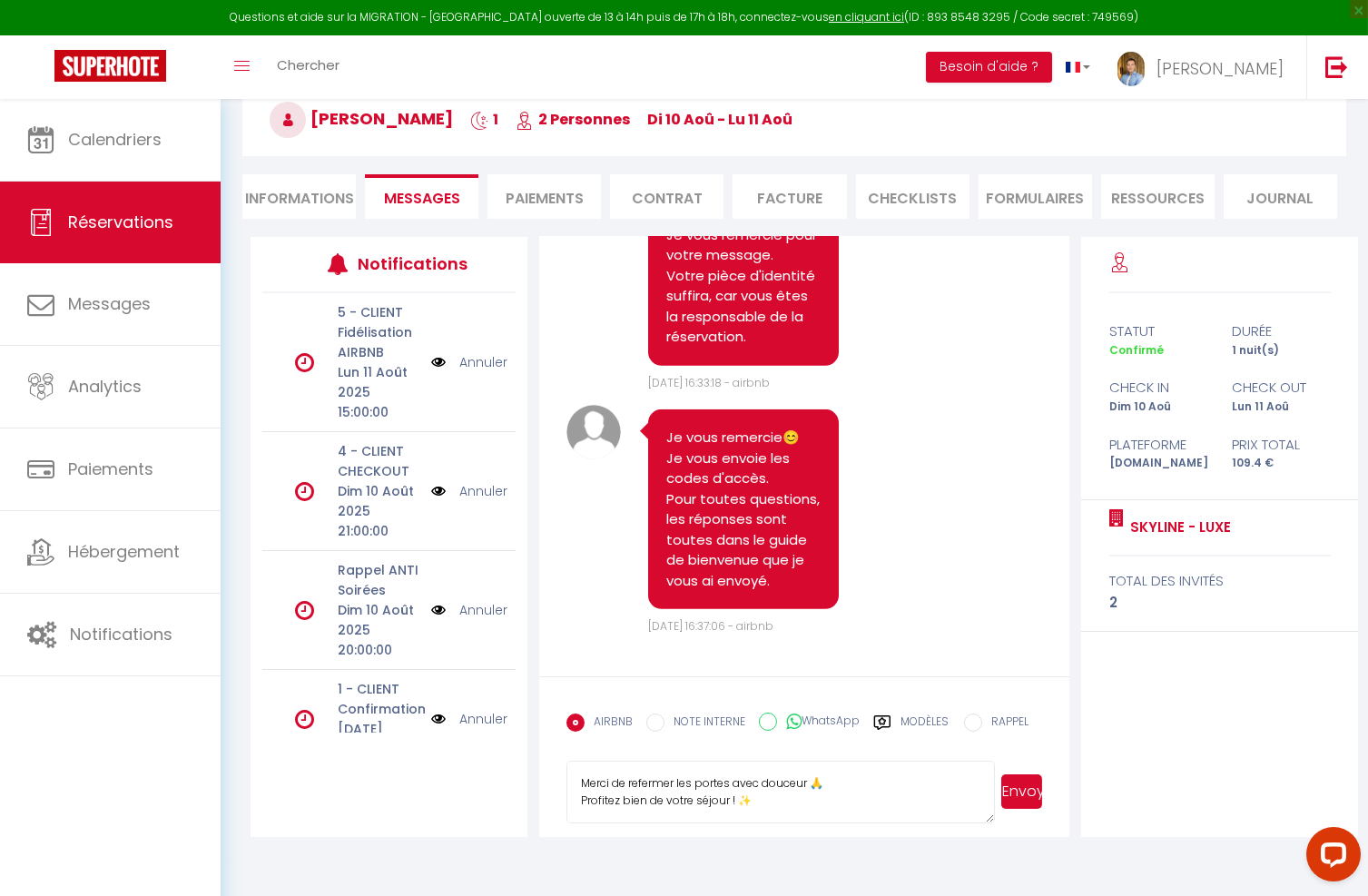
scroll to position [461, 0]
click at [1027, 789] on button "Envoyer" at bounding box center [1021, 790] width 41 height 34
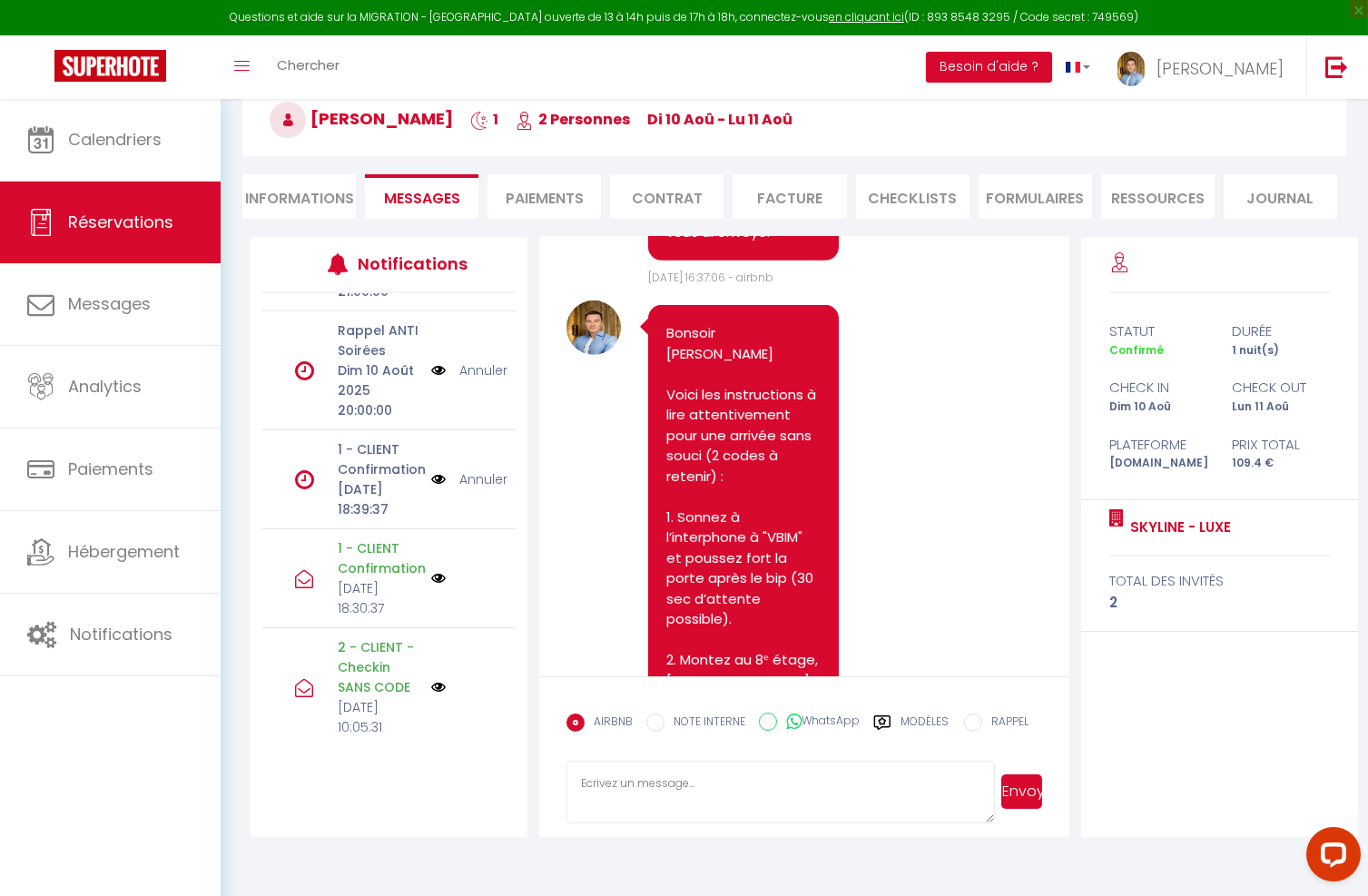
scroll to position [257, 0]
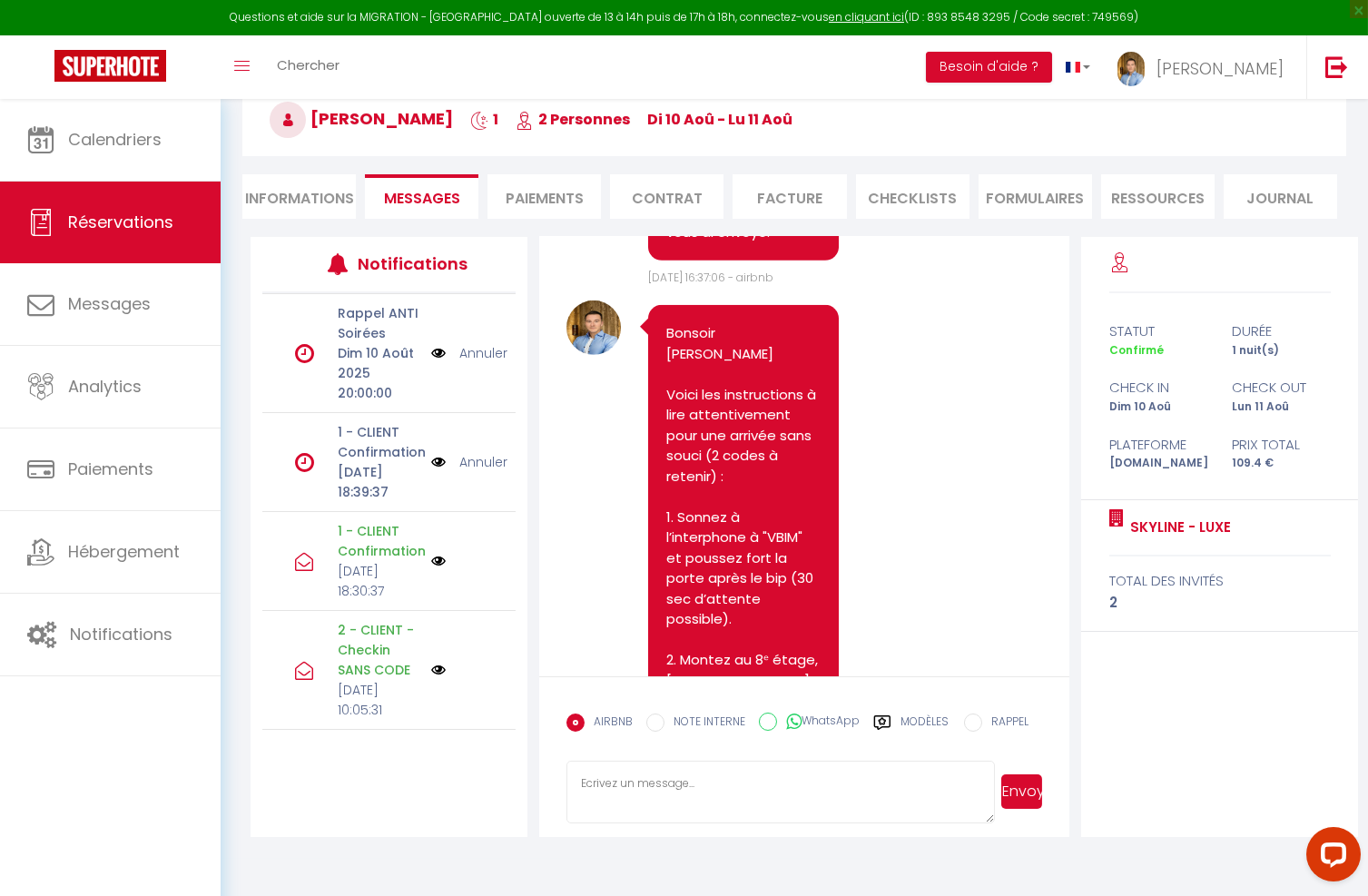
click at [435, 460] on img at bounding box center [438, 462] width 15 height 20
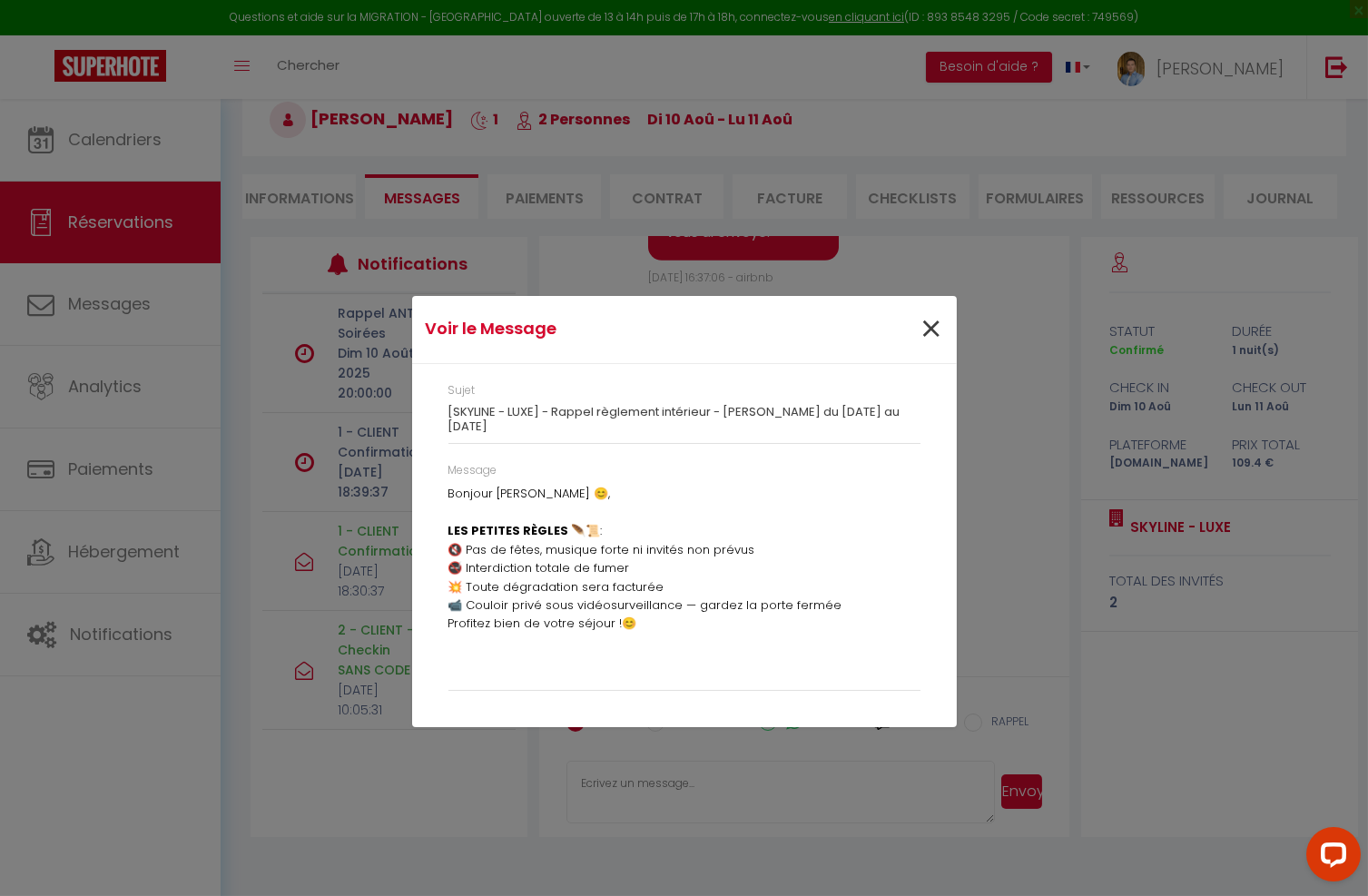
click at [932, 330] on span "×" at bounding box center [931, 329] width 22 height 55
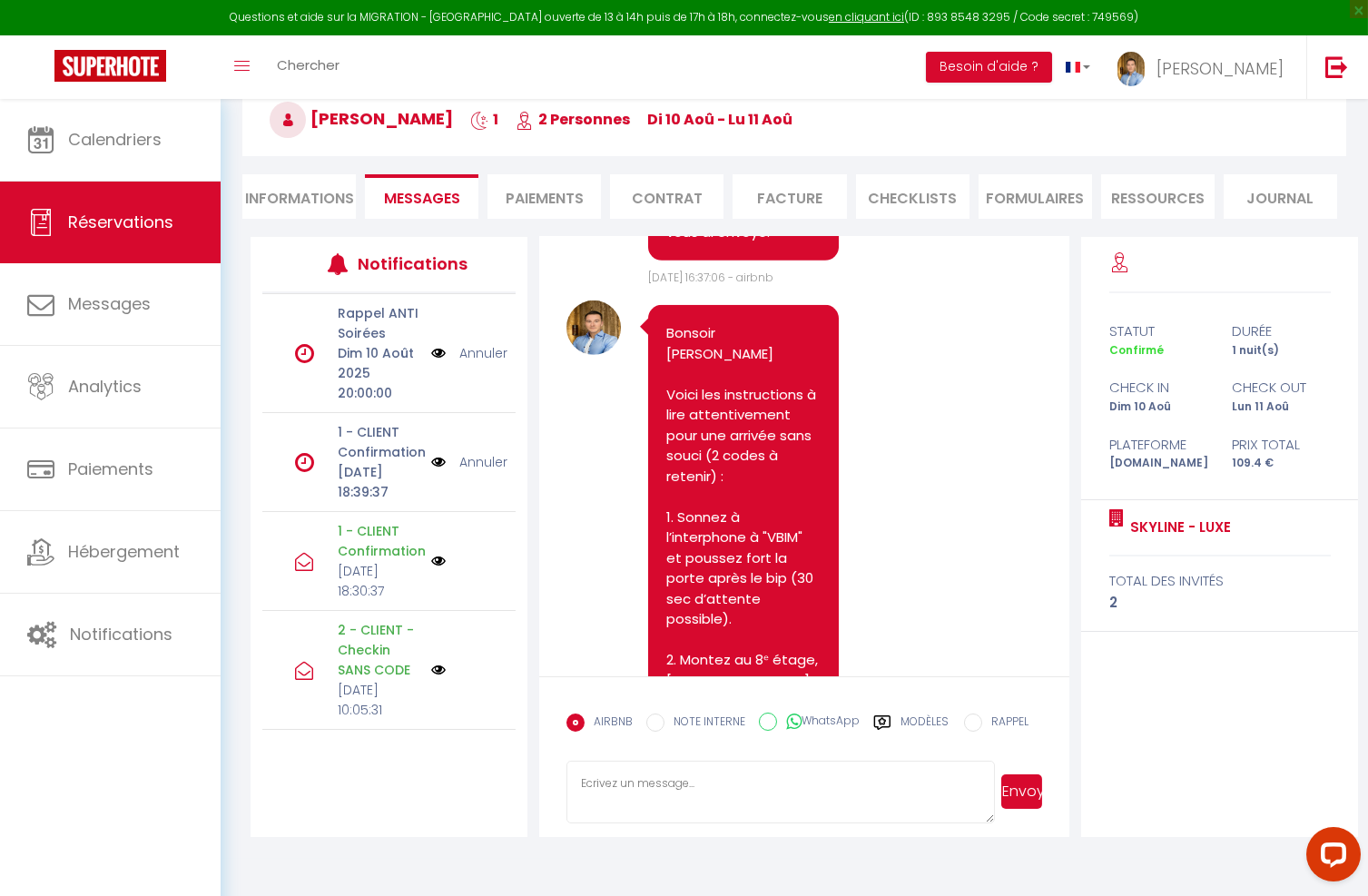
click at [434, 456] on img at bounding box center [438, 462] width 15 height 20
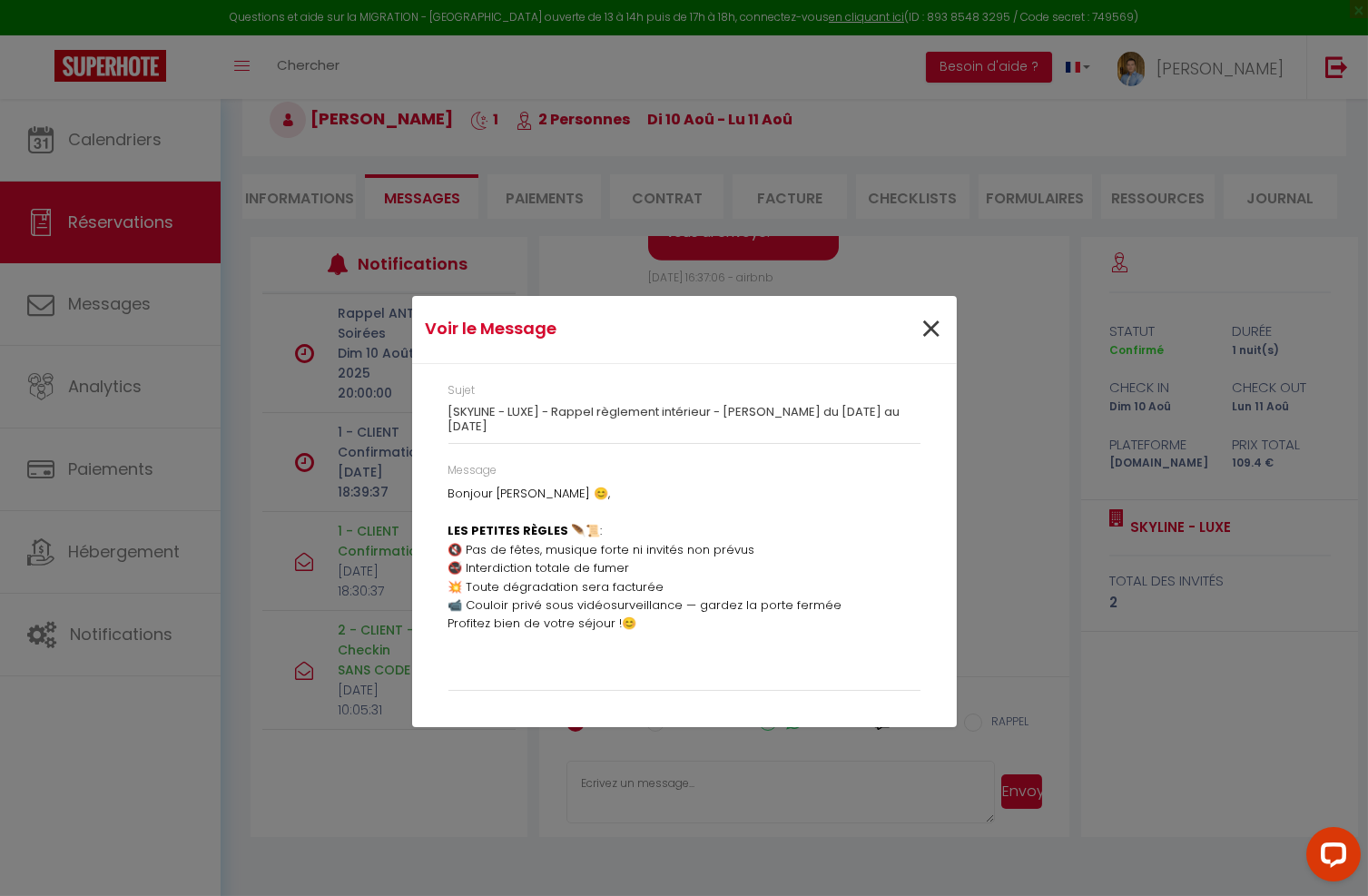
click at [928, 329] on span "×" at bounding box center [931, 329] width 22 height 55
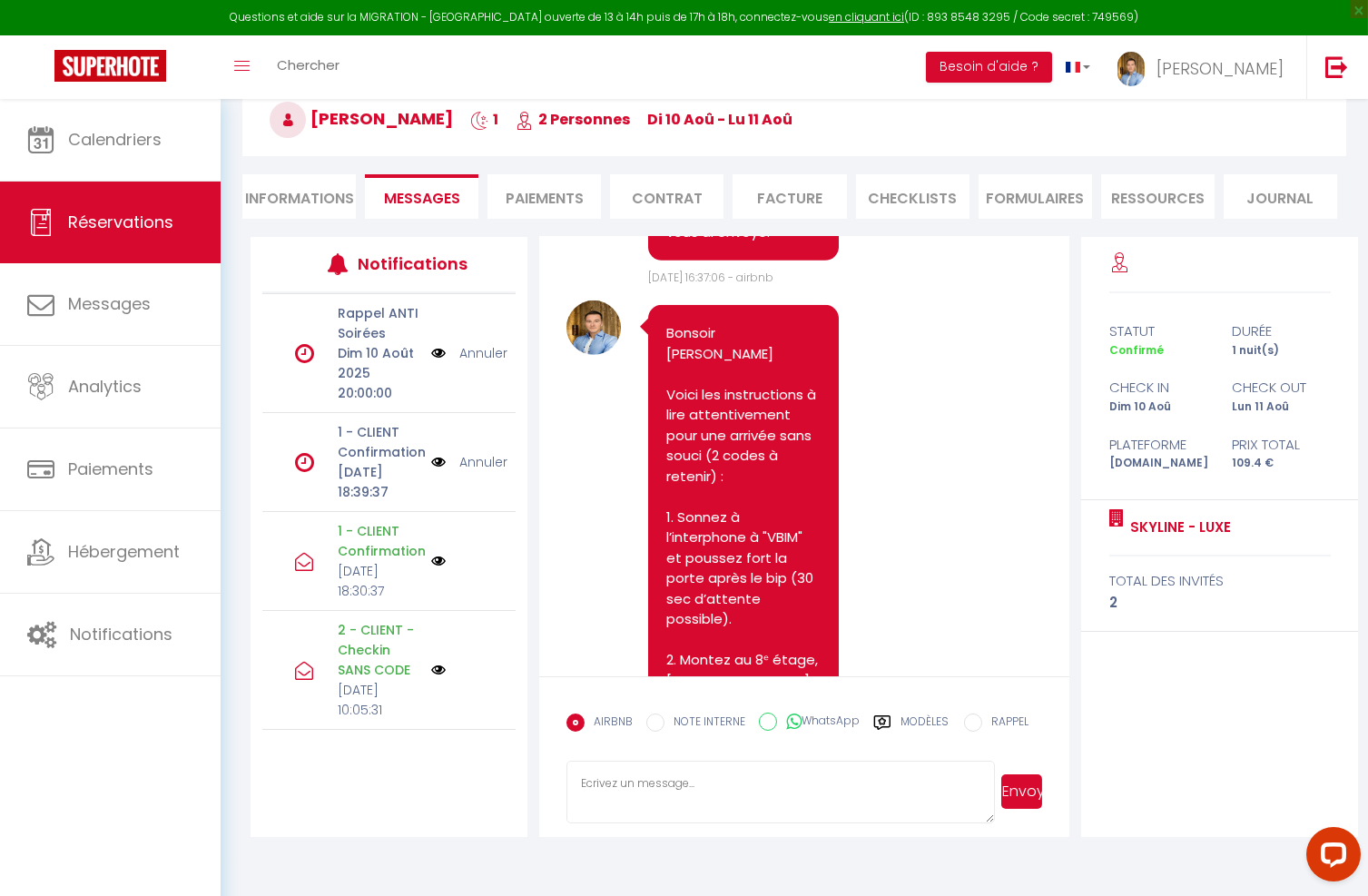
click at [489, 458] on link "Annuler" at bounding box center [483, 462] width 48 height 20
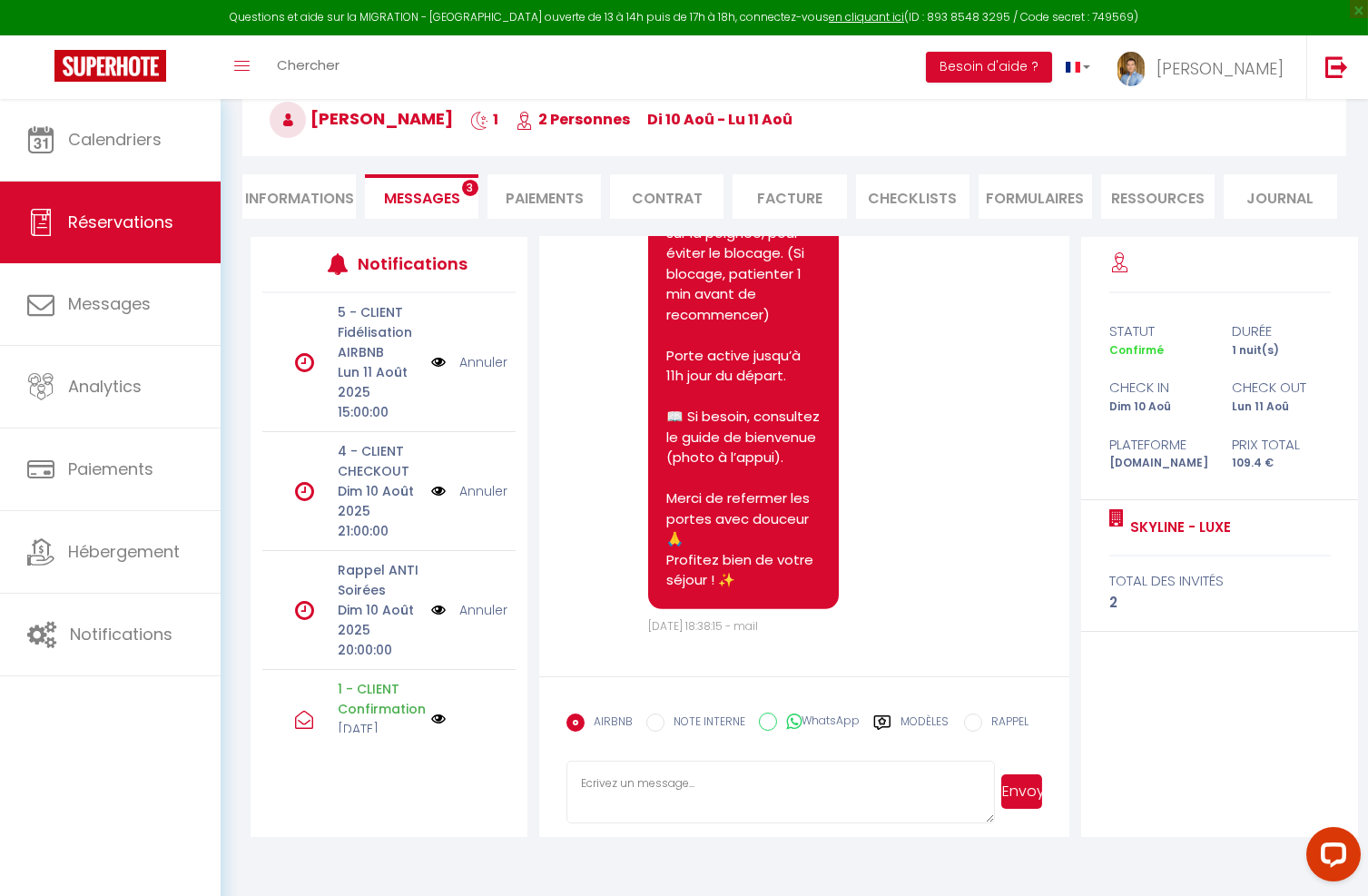
scroll to position [5019, 0]
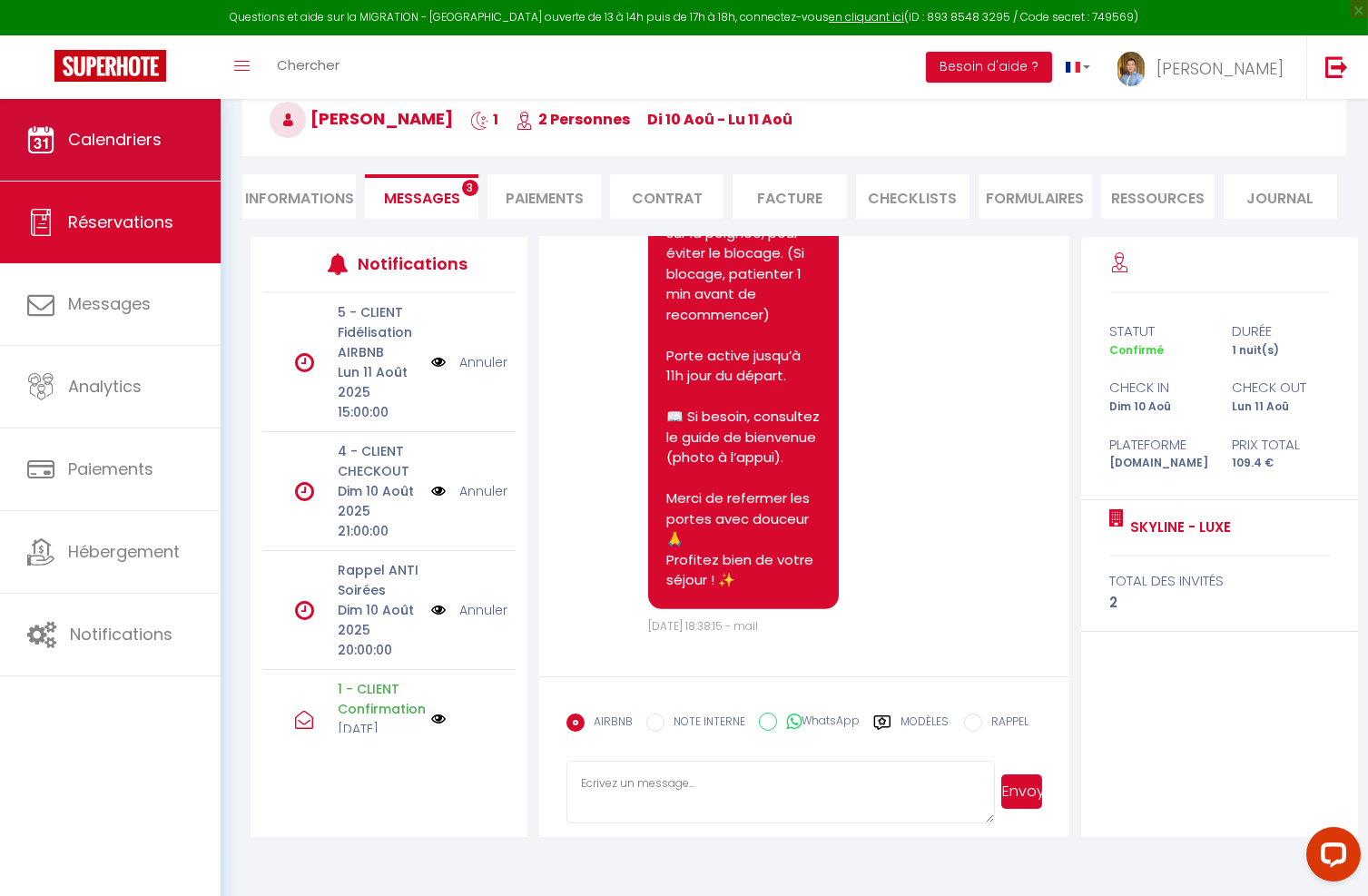
click at [107, 141] on span "Calendriers" at bounding box center [114, 139] width 94 height 22
